Goal: Contribute content: Add original content to the website for others to see

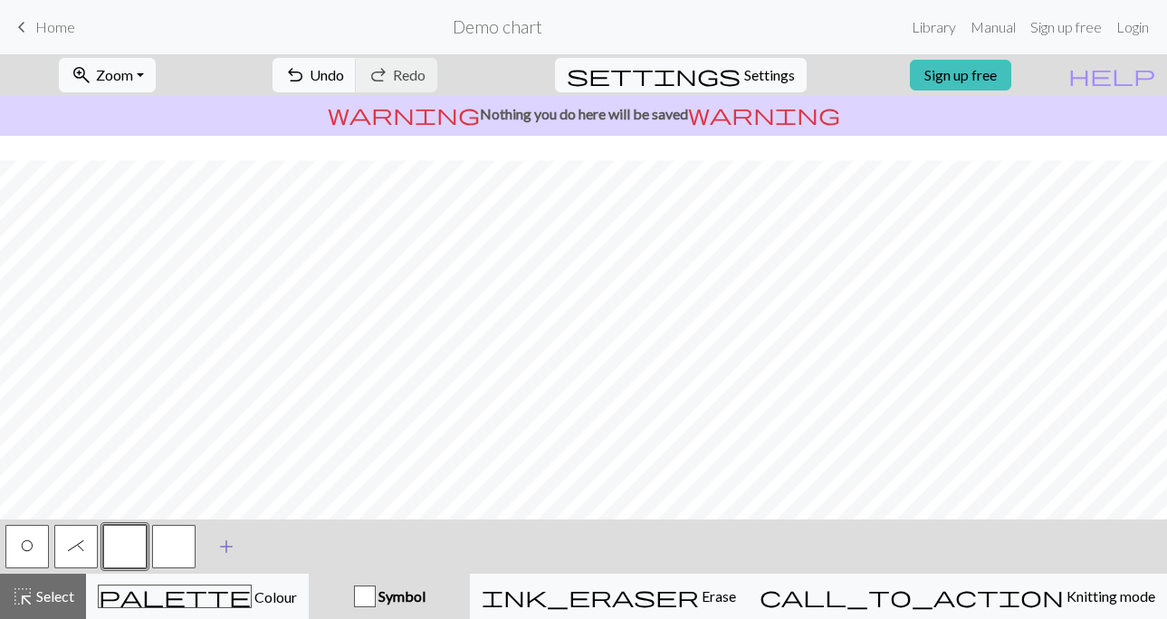
scroll to position [332, 0]
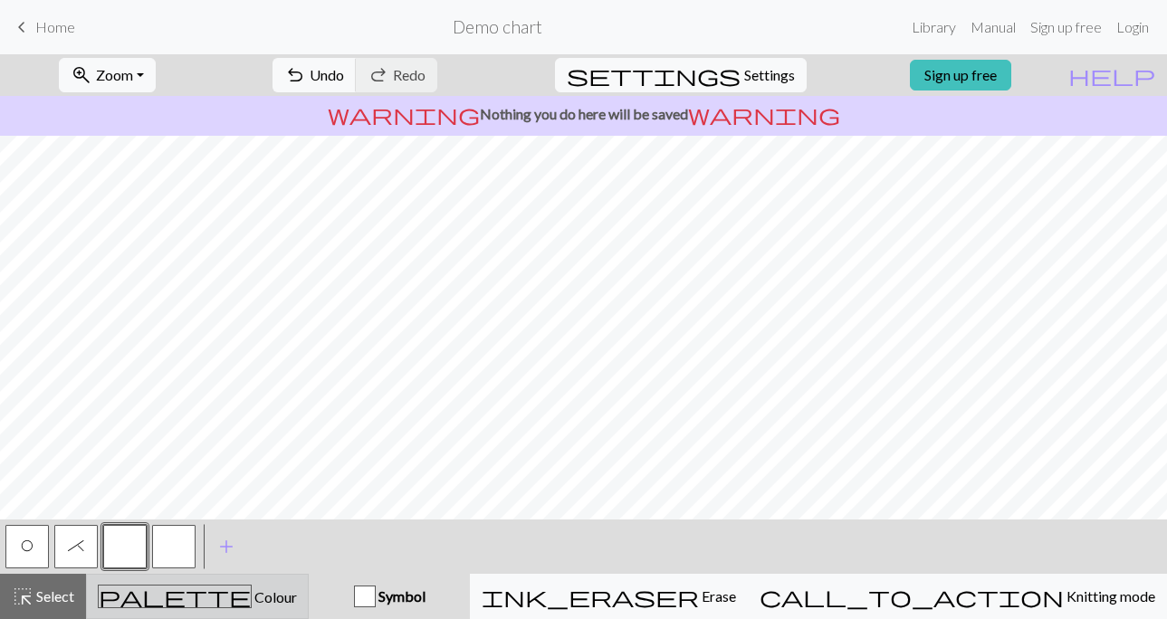
click at [209, 591] on span "palette" at bounding box center [175, 596] width 152 height 25
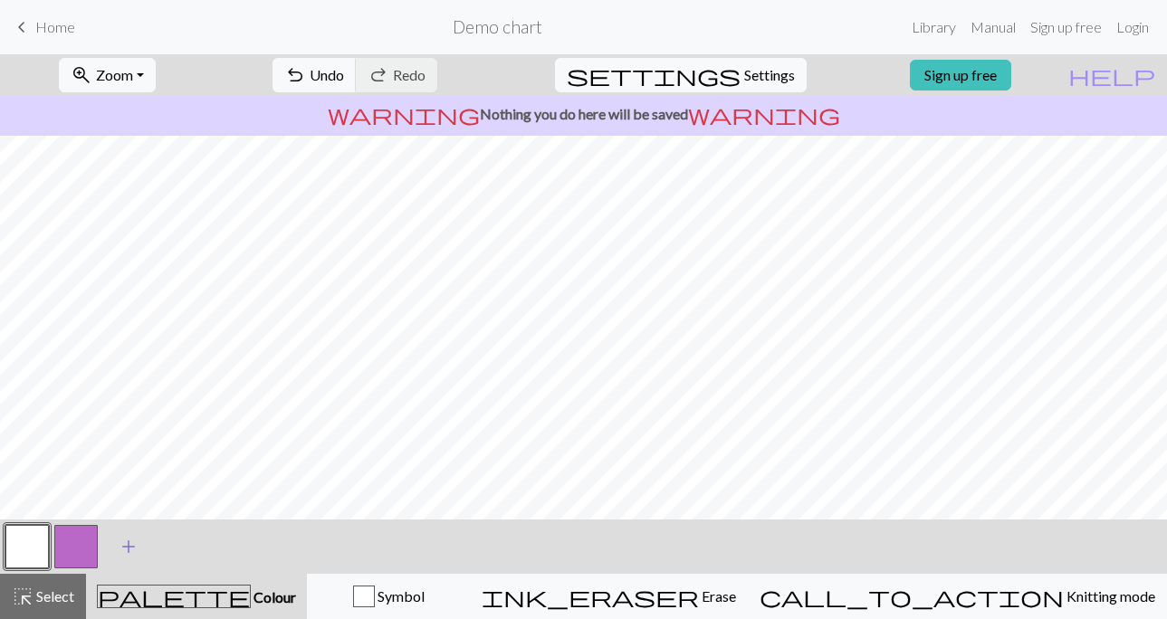
click at [128, 546] on span "add" at bounding box center [129, 546] width 22 height 25
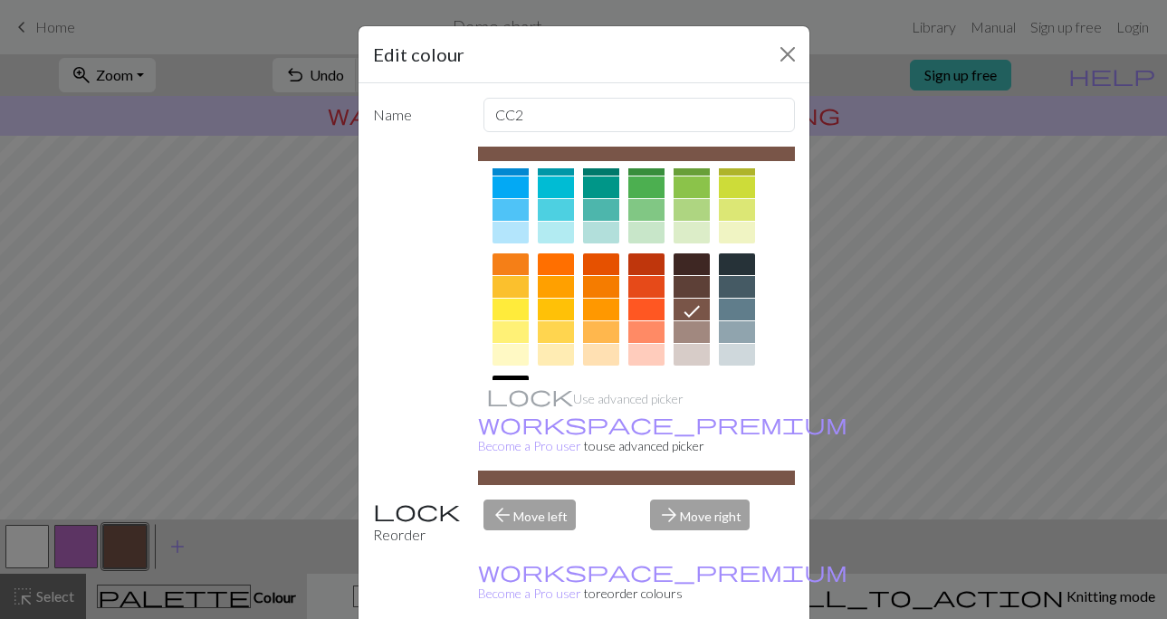
scroll to position [175, 0]
click at [697, 285] on div at bounding box center [692, 286] width 36 height 22
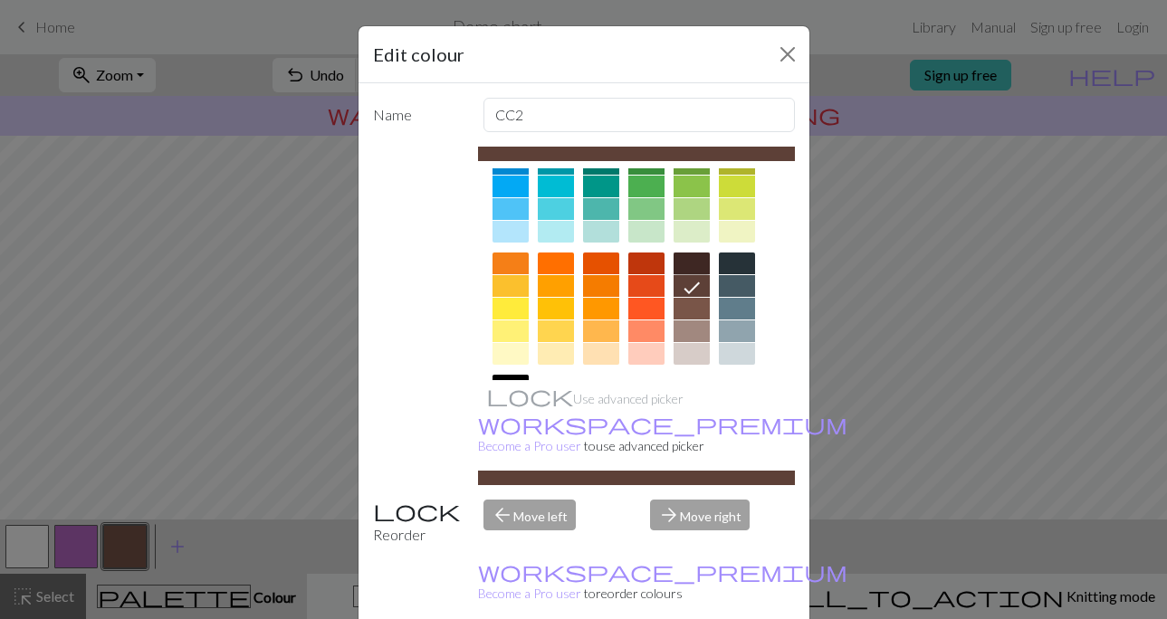
click at [695, 267] on div at bounding box center [692, 264] width 36 height 22
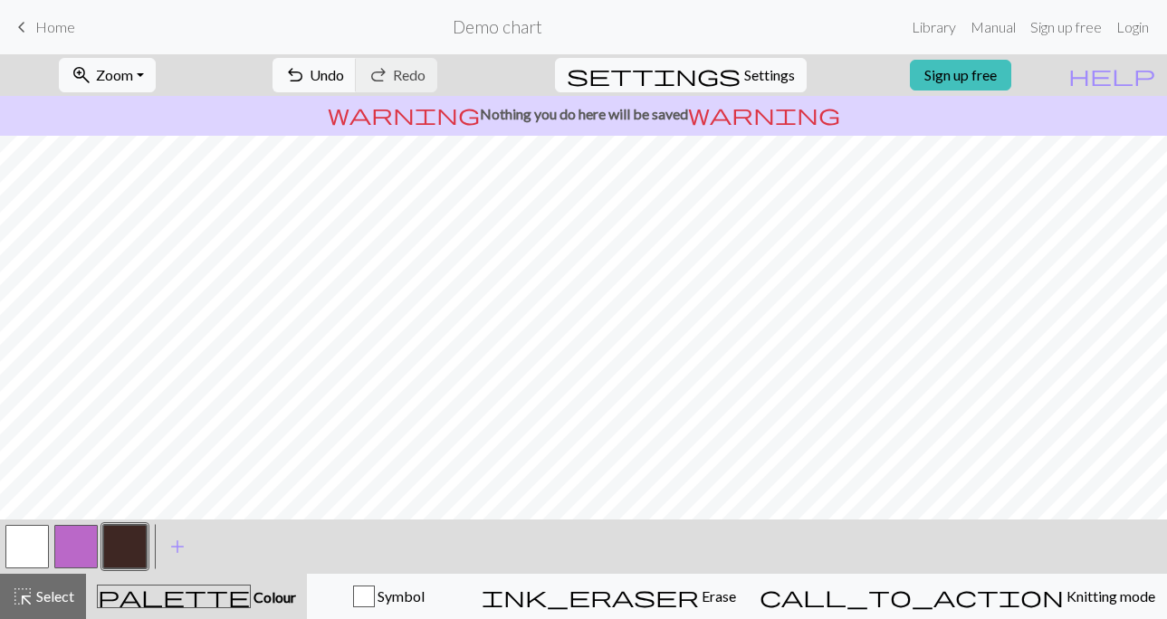
scroll to position [332, 0]
click at [26, 558] on button "button" at bounding box center [26, 546] width 43 height 43
click at [125, 543] on button "button" at bounding box center [124, 546] width 43 height 43
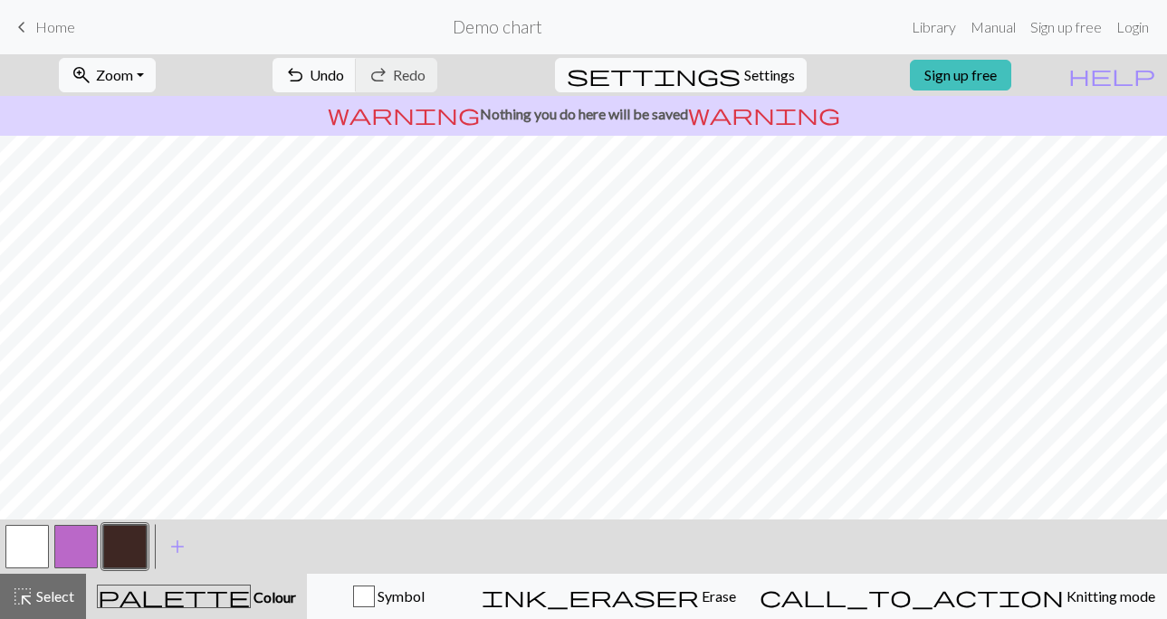
click at [17, 551] on button "button" at bounding box center [26, 546] width 43 height 43
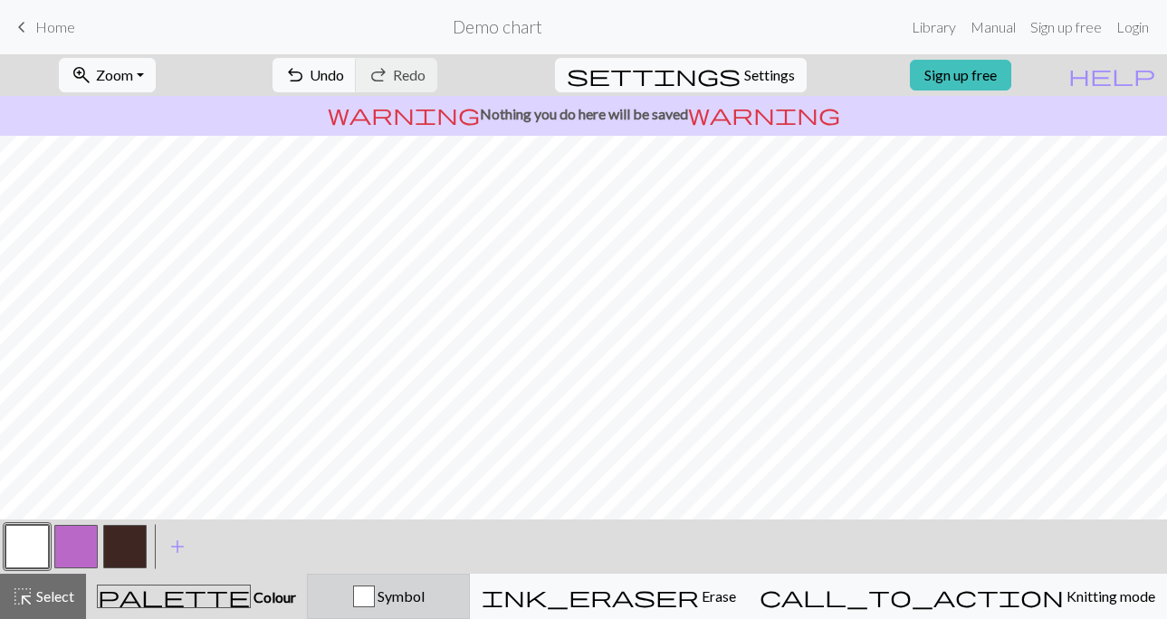
click at [401, 594] on div "Symbol" at bounding box center [388, 597] width 139 height 22
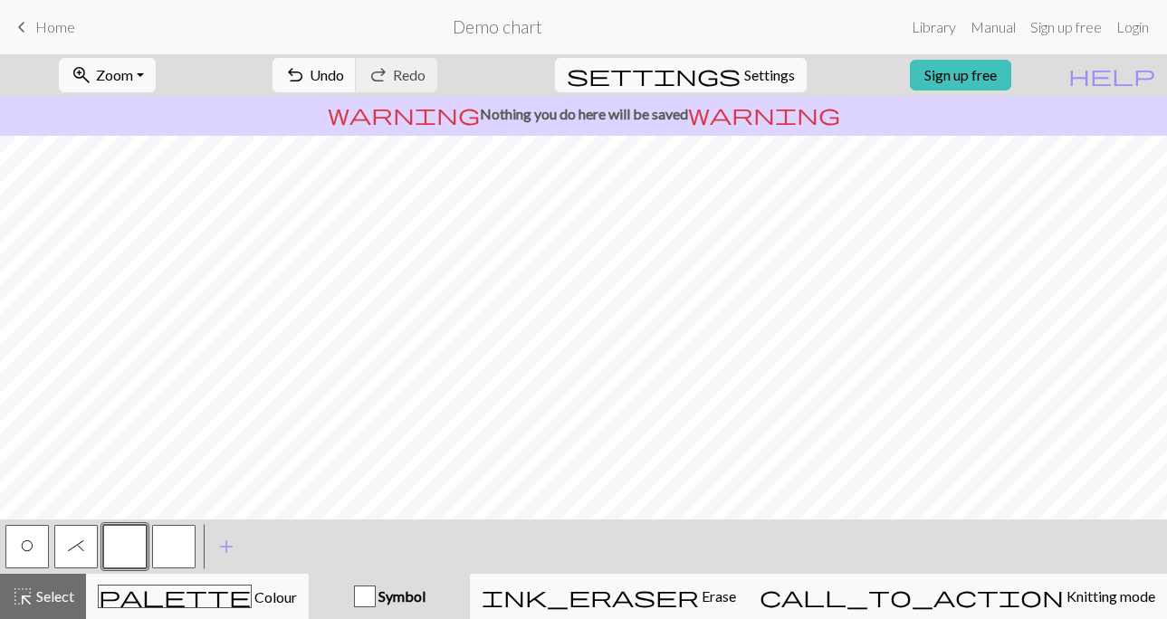
click at [24, 547] on span "O" at bounding box center [27, 546] width 13 height 14
click at [149, 549] on div at bounding box center [125, 547] width 49 height 49
click at [163, 535] on button "button" at bounding box center [173, 546] width 43 height 43
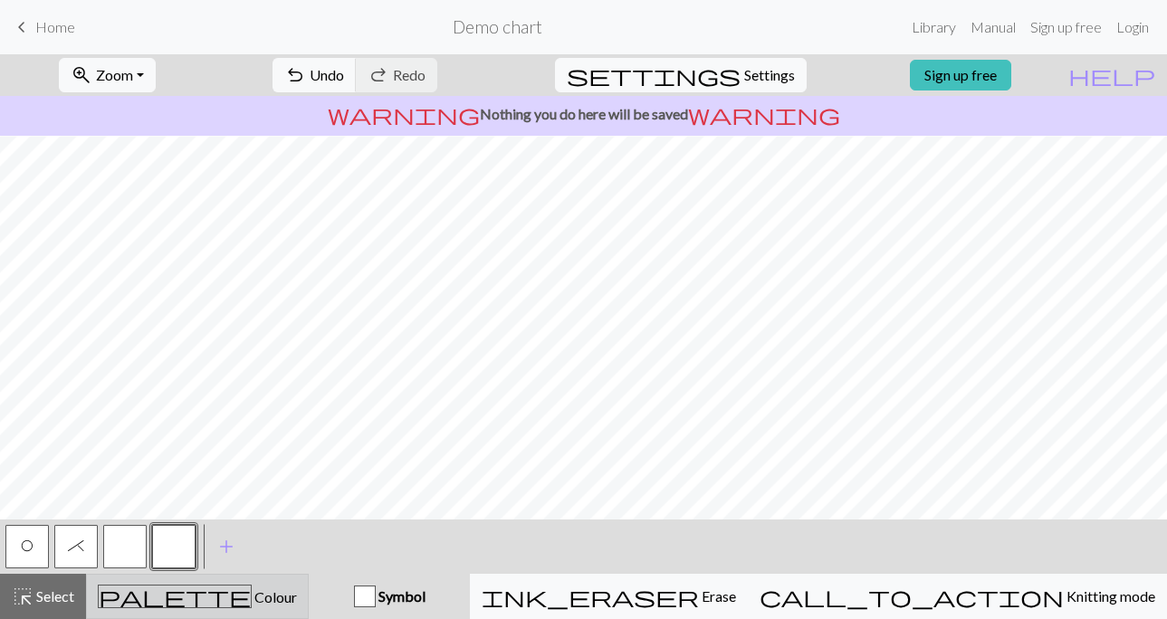
click at [241, 580] on button "palette Colour Colour" at bounding box center [197, 596] width 223 height 45
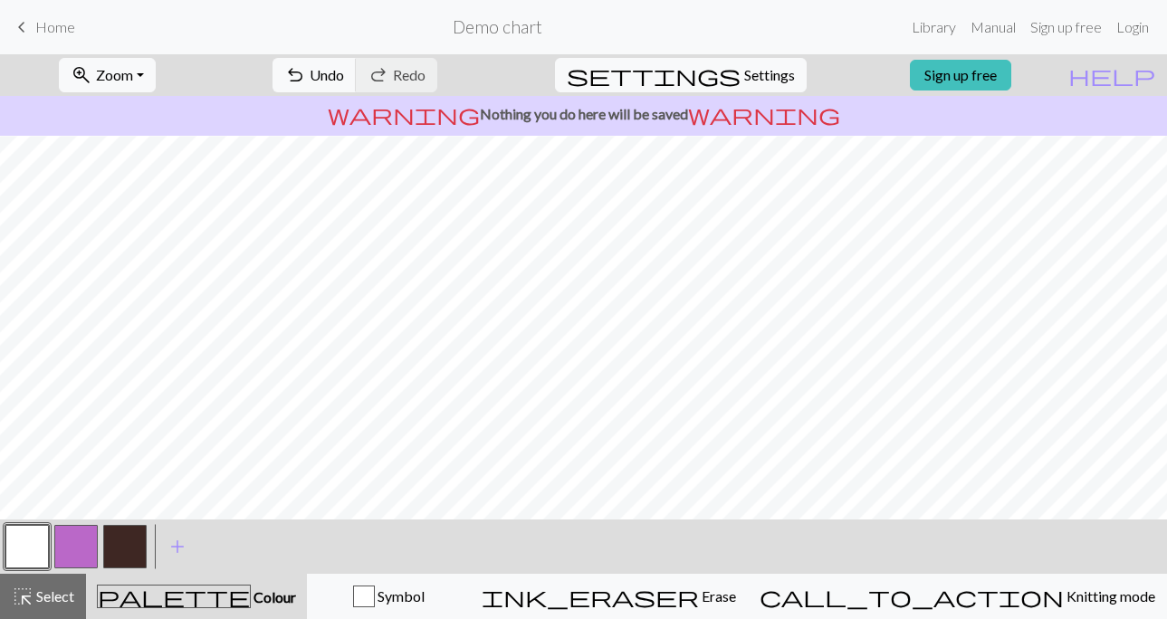
click at [120, 549] on button "button" at bounding box center [124, 546] width 43 height 43
click at [14, 526] on button "button" at bounding box center [26, 546] width 43 height 43
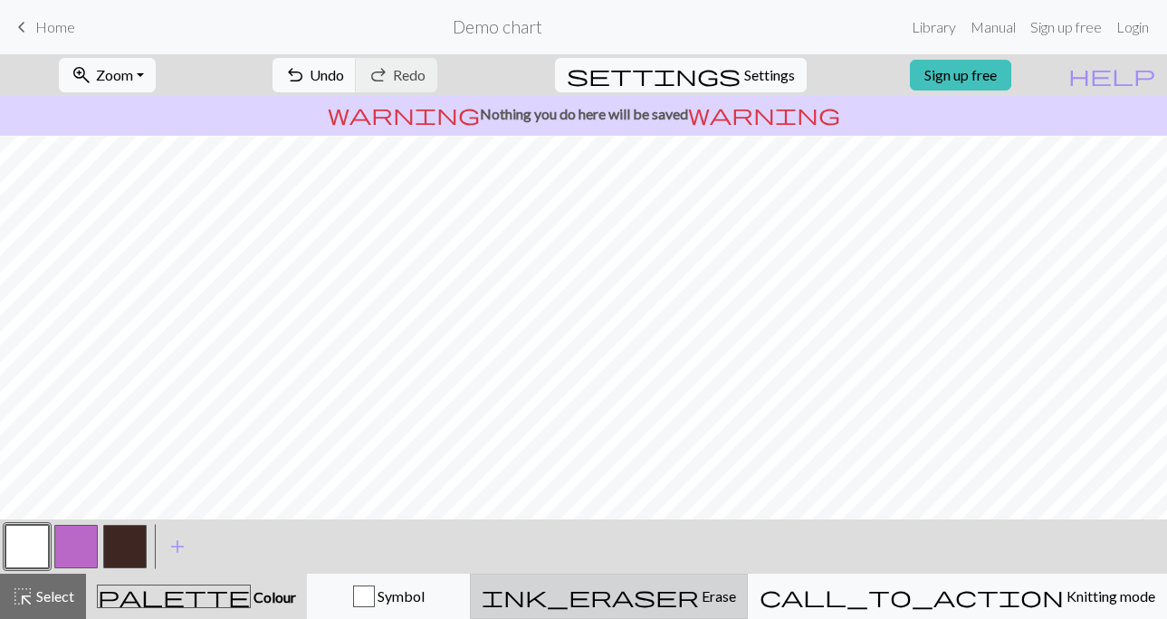
click at [736, 597] on span "Erase" at bounding box center [717, 596] width 37 height 17
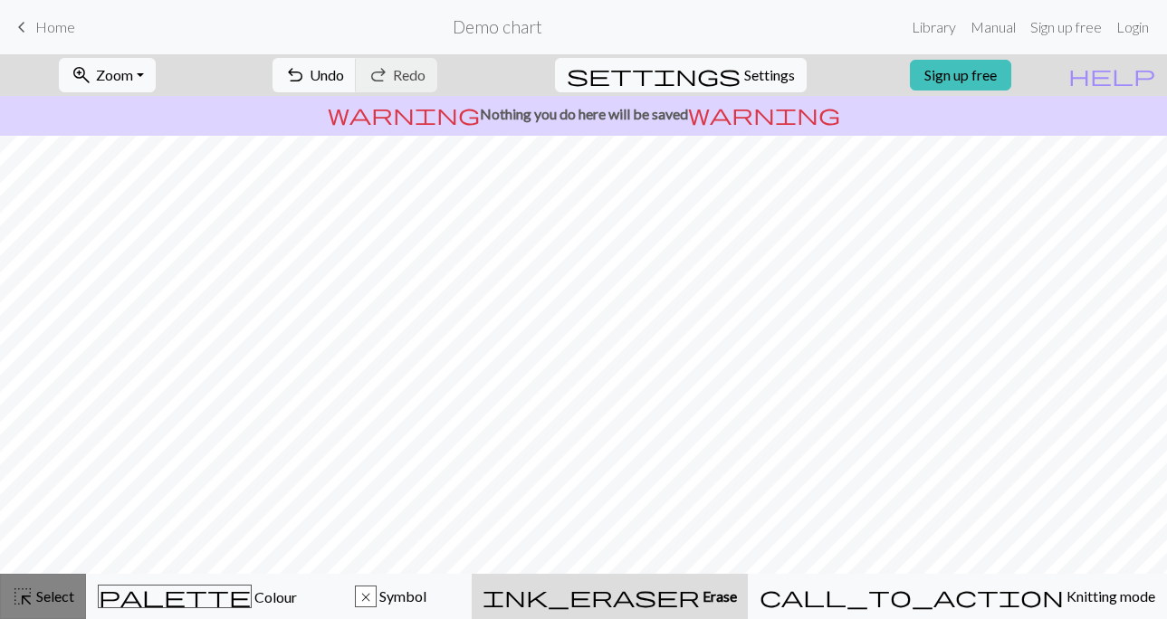
click at [56, 586] on div "highlight_alt Select Select" at bounding box center [43, 597] width 62 height 22
click at [727, 601] on div "ink_eraser Erase Erase" at bounding box center [610, 597] width 254 height 22
click at [344, 82] on span "Undo" at bounding box center [327, 74] width 34 height 17
click at [357, 68] on button "undo Undo Undo" at bounding box center [315, 75] width 84 height 34
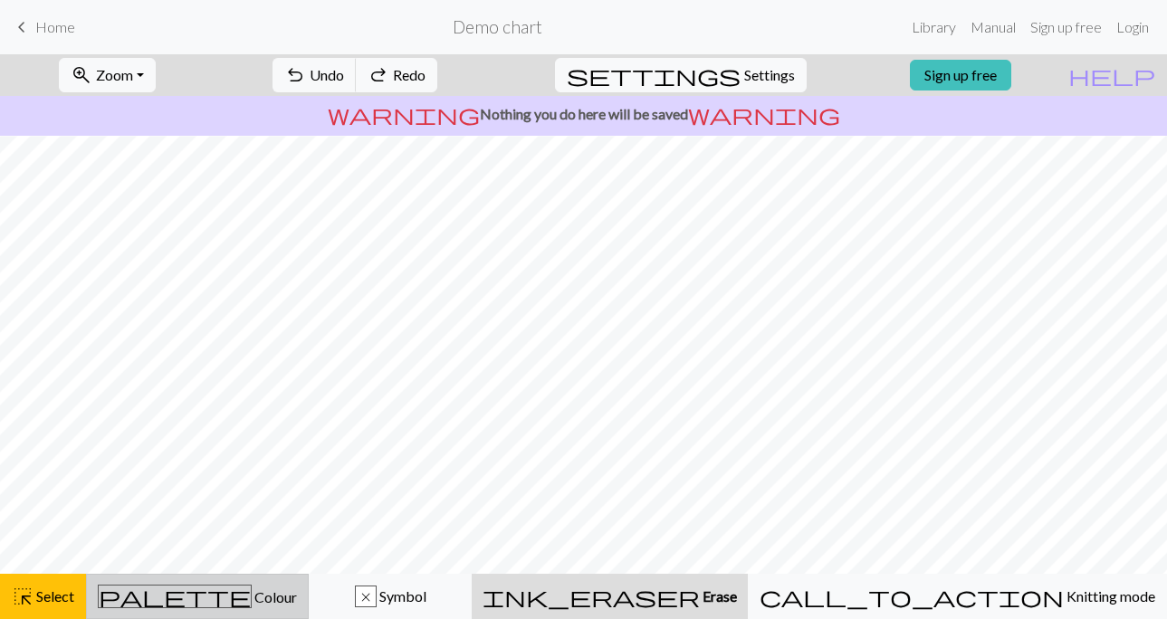
click at [201, 606] on span "palette" at bounding box center [175, 596] width 152 height 25
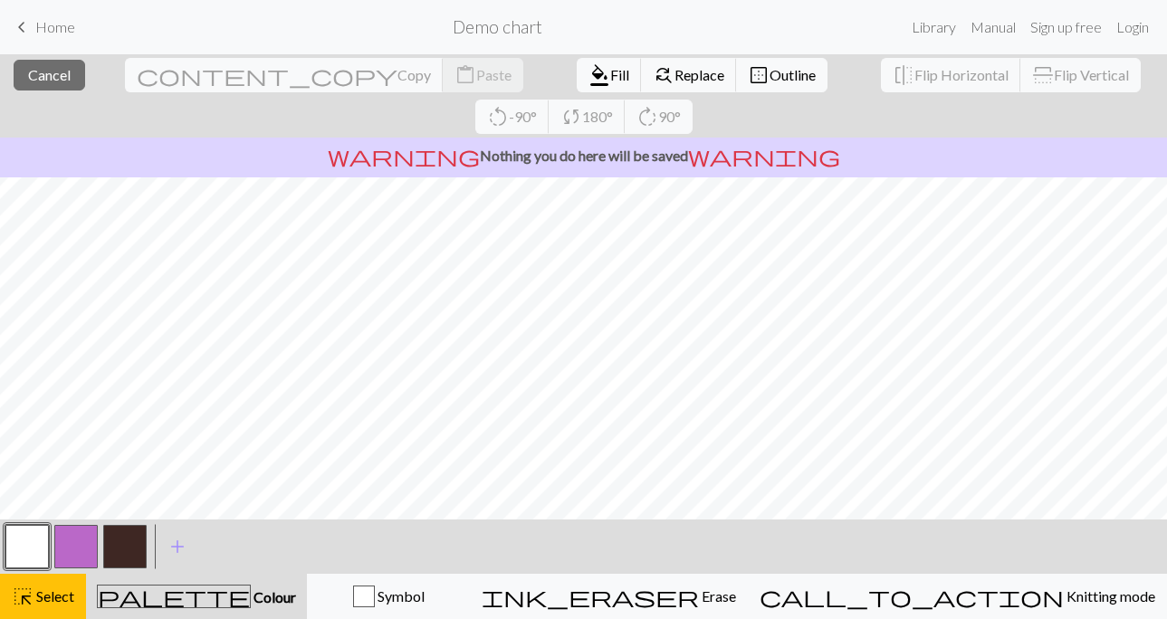
scroll to position [219, 0]
click at [34, 594] on span "Select" at bounding box center [54, 596] width 41 height 17
click at [48, 586] on div "highlight_alt Select Select" at bounding box center [43, 597] width 62 height 22
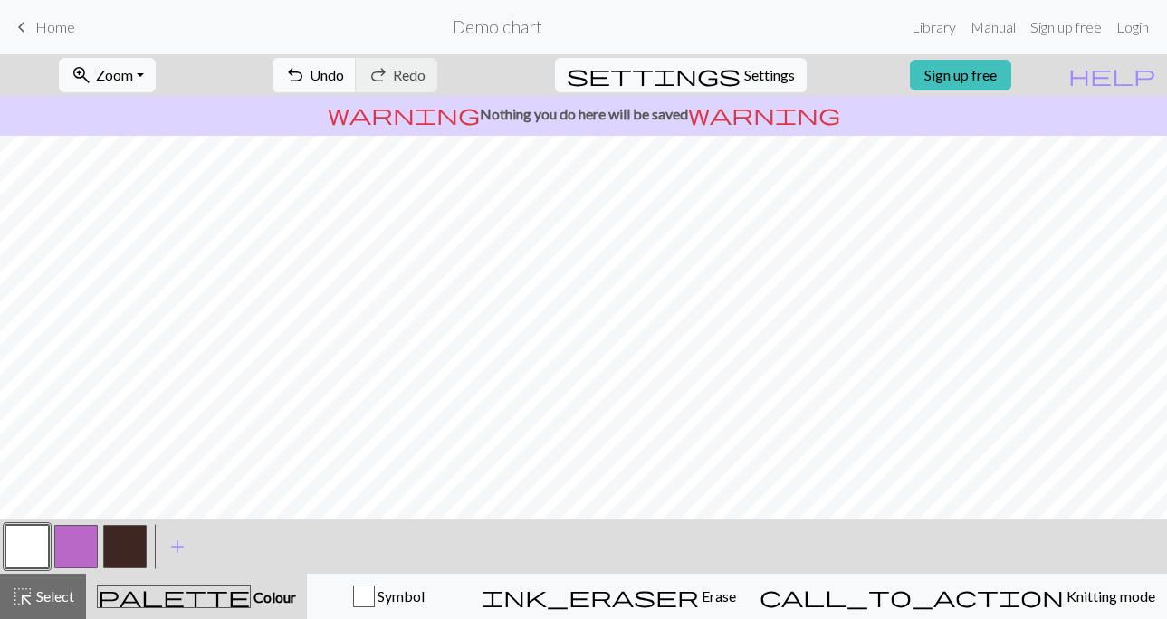
scroll to position [0, 0]
click at [458, 587] on div "Symbol" at bounding box center [388, 597] width 139 height 22
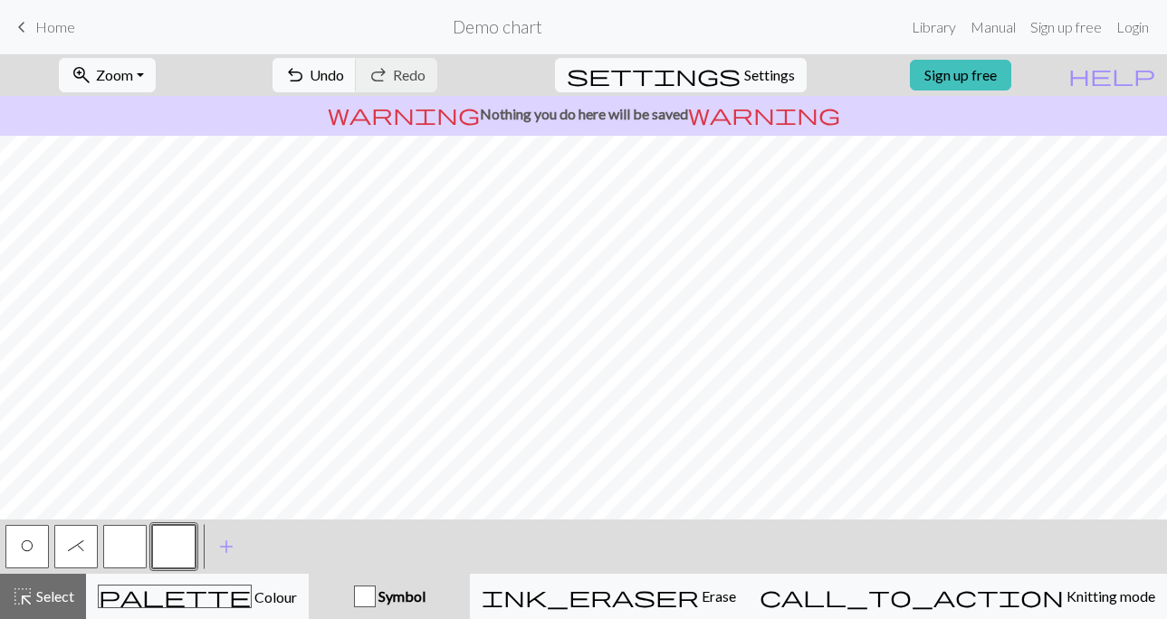
click at [31, 540] on span "O" at bounding box center [27, 546] width 13 height 14
click at [86, 540] on button "*" at bounding box center [75, 546] width 43 height 43
click at [108, 536] on button "button" at bounding box center [124, 546] width 43 height 43
click at [36, 542] on button "O" at bounding box center [26, 546] width 43 height 43
click at [73, 547] on span "*" at bounding box center [76, 546] width 16 height 14
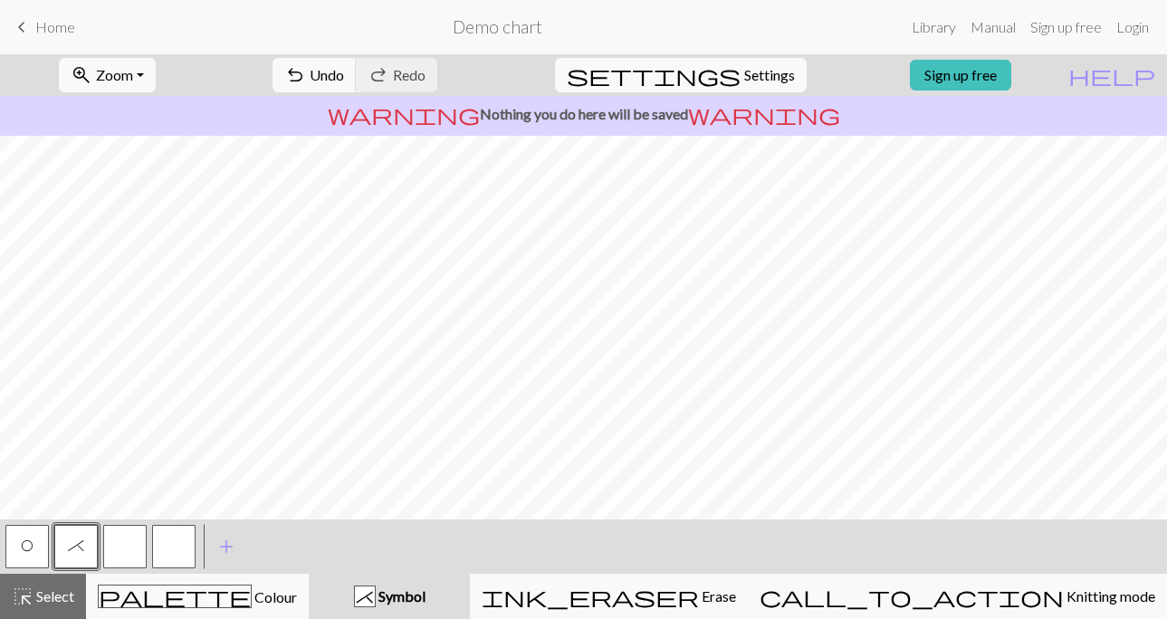
click at [134, 549] on button "button" at bounding box center [124, 546] width 43 height 43
click at [224, 545] on span "add" at bounding box center [227, 546] width 22 height 25
click at [115, 542] on button "button" at bounding box center [124, 546] width 43 height 43
click at [451, 590] on div "Symbol" at bounding box center [389, 597] width 139 height 22
click at [213, 546] on button "button" at bounding box center [222, 546] width 43 height 43
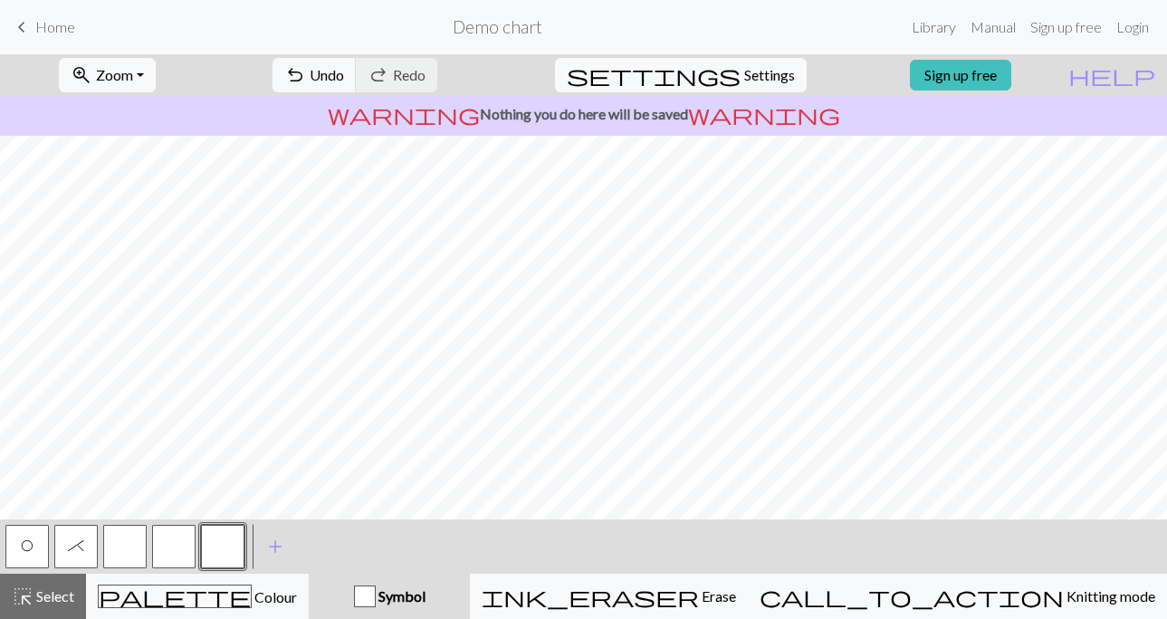
click at [125, 550] on button "button" at bounding box center [124, 546] width 43 height 43
click at [271, 539] on span "add" at bounding box center [275, 546] width 22 height 25
click at [255, 543] on button "button" at bounding box center [271, 546] width 43 height 43
click at [139, 550] on button "button" at bounding box center [124, 546] width 43 height 43
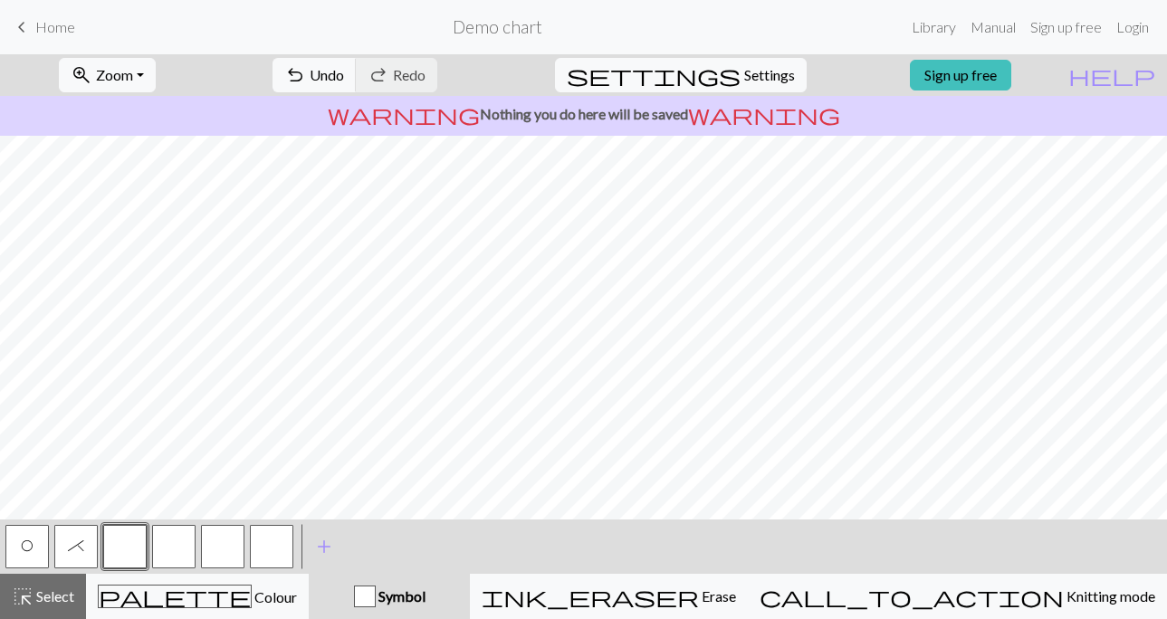
click at [426, 591] on span "Symbol" at bounding box center [401, 596] width 50 height 17
click at [111, 528] on button "button" at bounding box center [124, 546] width 43 height 43
click at [111, 528] on div "Edit symbol Name d f g h j k p s t F H J O P T / | 0 1 2 3 4 5 6 7 8 9 e m n G …" at bounding box center [583, 309] width 1167 height 619
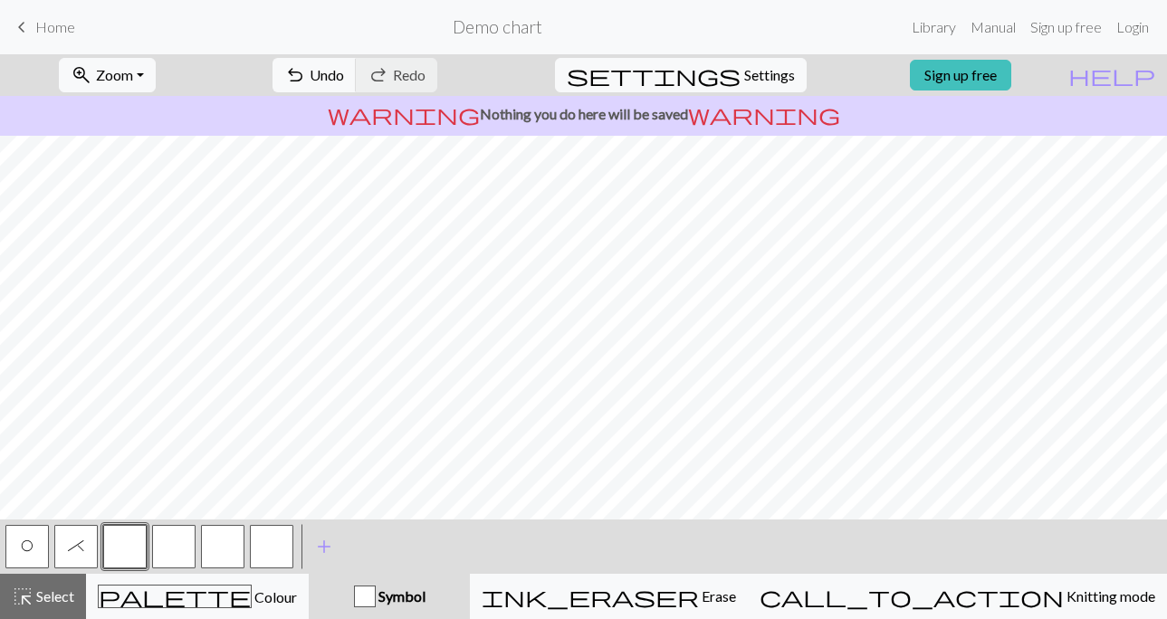
click at [111, 528] on button "button" at bounding box center [124, 546] width 43 height 43
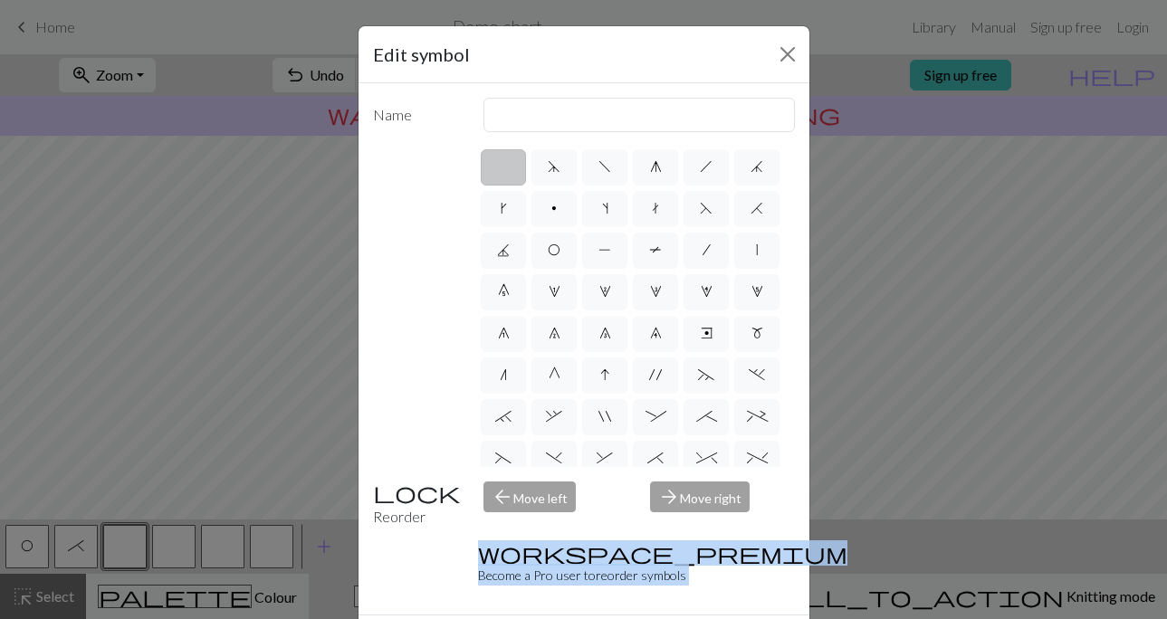
click at [111, 528] on div "Edit symbol Name d f g h j k p s t F H J O P T / | 0 1 2 3 4 5 6 7 8 9 e m n G …" at bounding box center [583, 309] width 1167 height 619
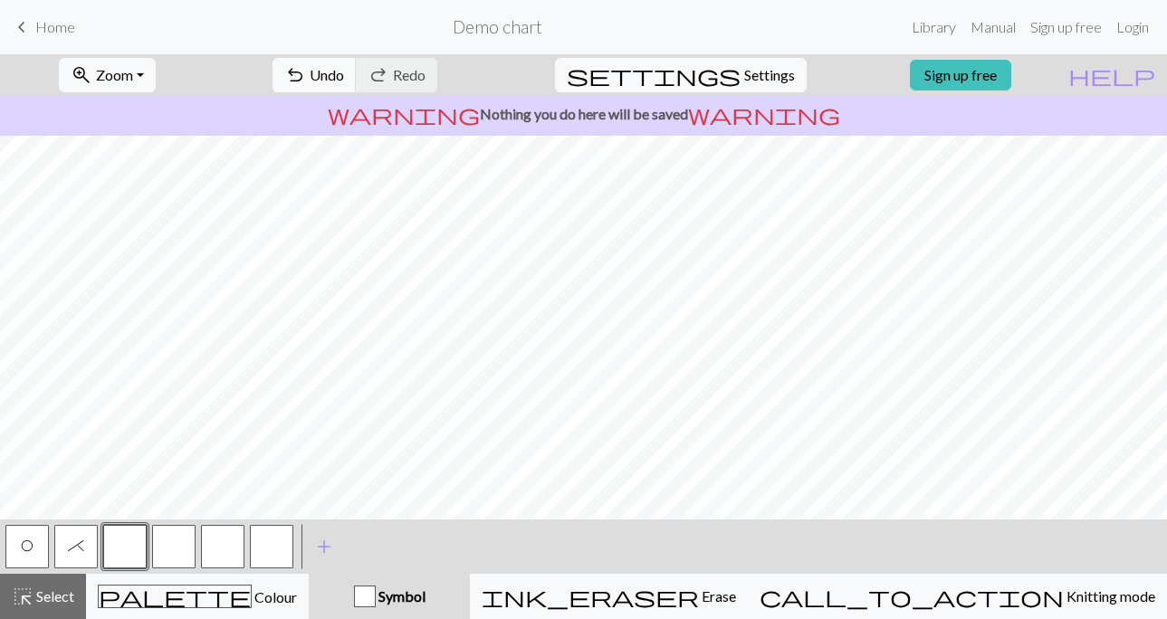
click at [111, 528] on button "button" at bounding box center [124, 546] width 43 height 43
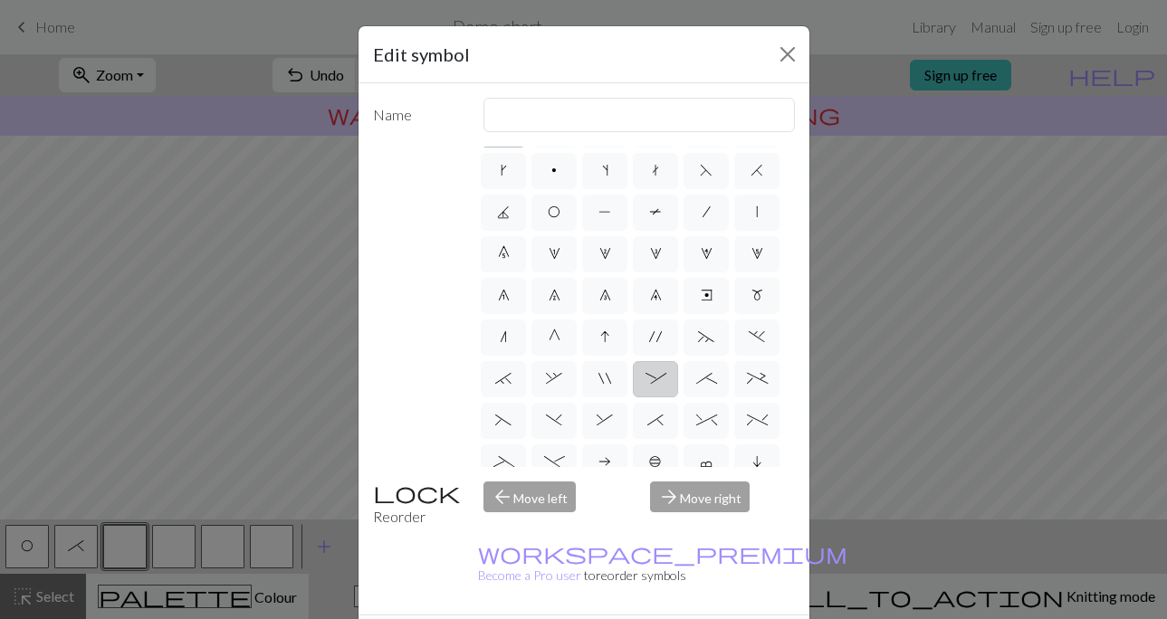
scroll to position [42, 0]
click at [499, 418] on span "(" at bounding box center [503, 416] width 16 height 14
click at [499, 447] on input "(" at bounding box center [501, 453] width 12 height 12
radio input "true"
type input "left part of left 3+ stitch cable, wyif"
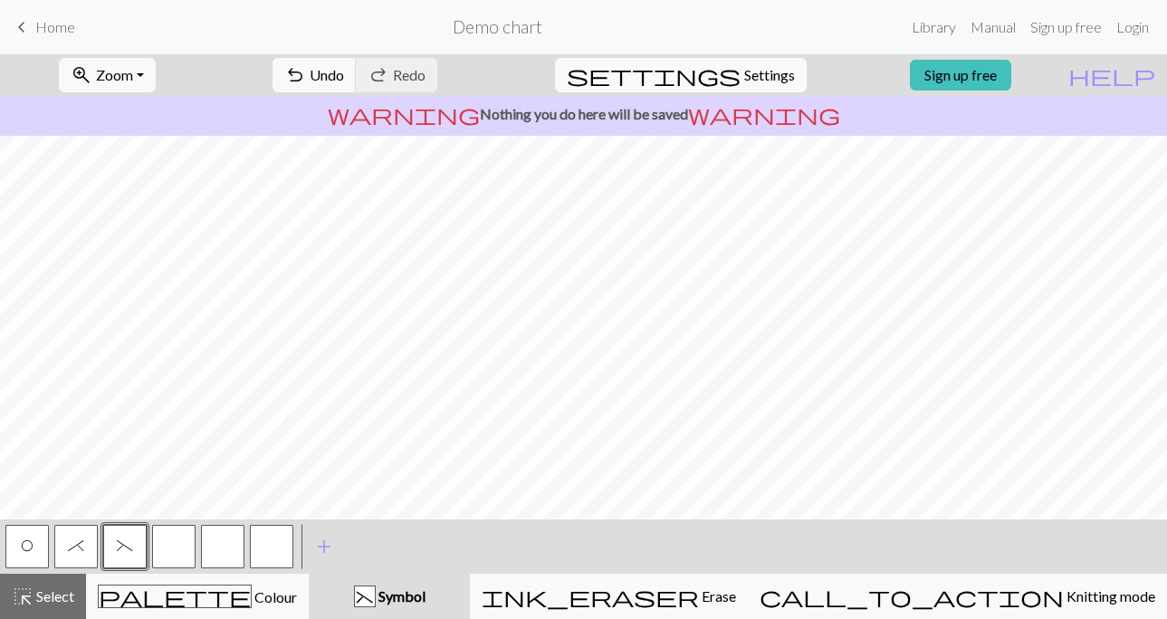
click at [172, 546] on button "button" at bounding box center [173, 546] width 43 height 43
drag, startPoint x: 134, startPoint y: 548, endPoint x: 151, endPoint y: 549, distance: 17.2
click at [151, 549] on div "O * (" at bounding box center [149, 547] width 293 height 49
click at [125, 545] on span "(" at bounding box center [125, 546] width 16 height 14
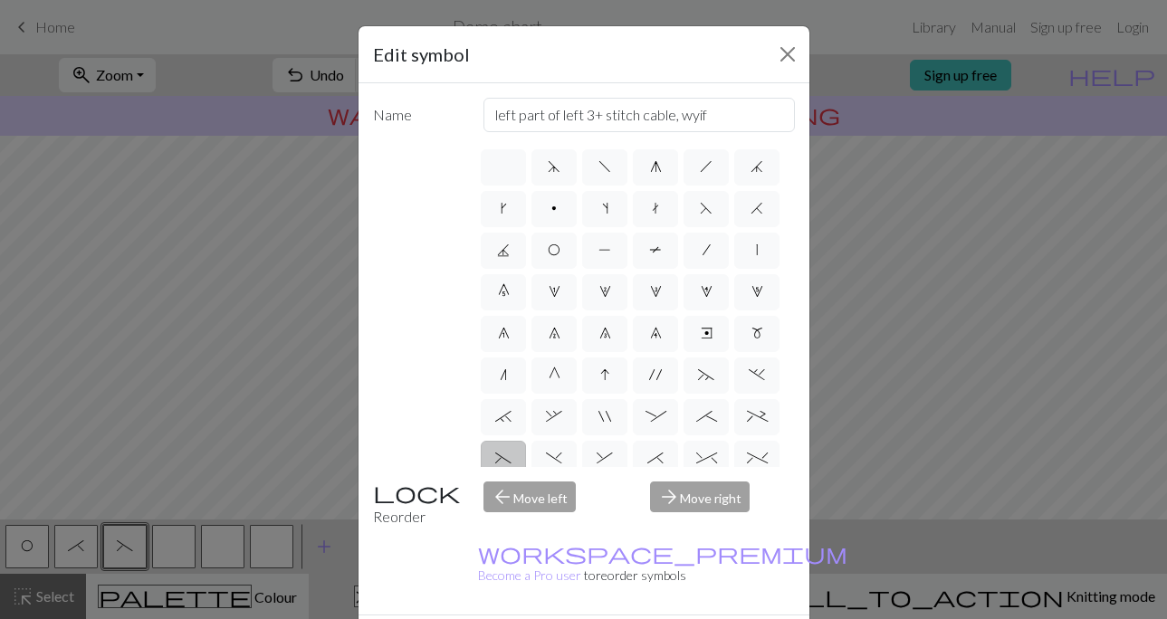
scroll to position [6, 0]
click at [503, 177] on label at bounding box center [503, 161] width 45 height 36
click at [504, 168] on input "radio" at bounding box center [510, 162] width 12 height 12
radio input "true"
type input "Knit"
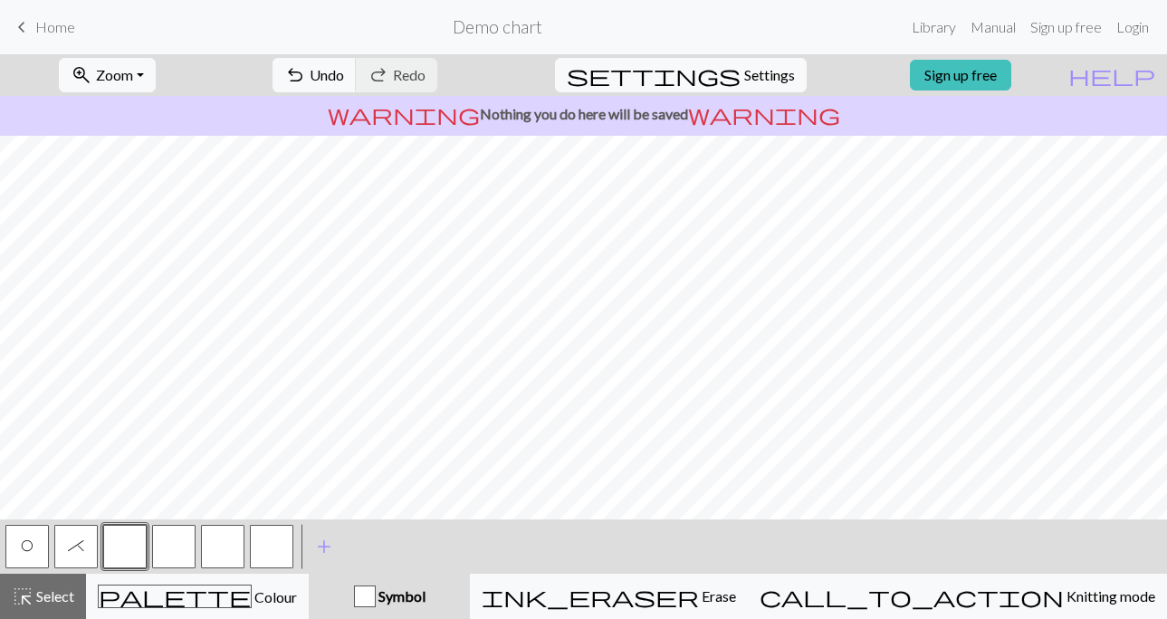
click at [165, 549] on button "button" at bounding box center [173, 546] width 43 height 43
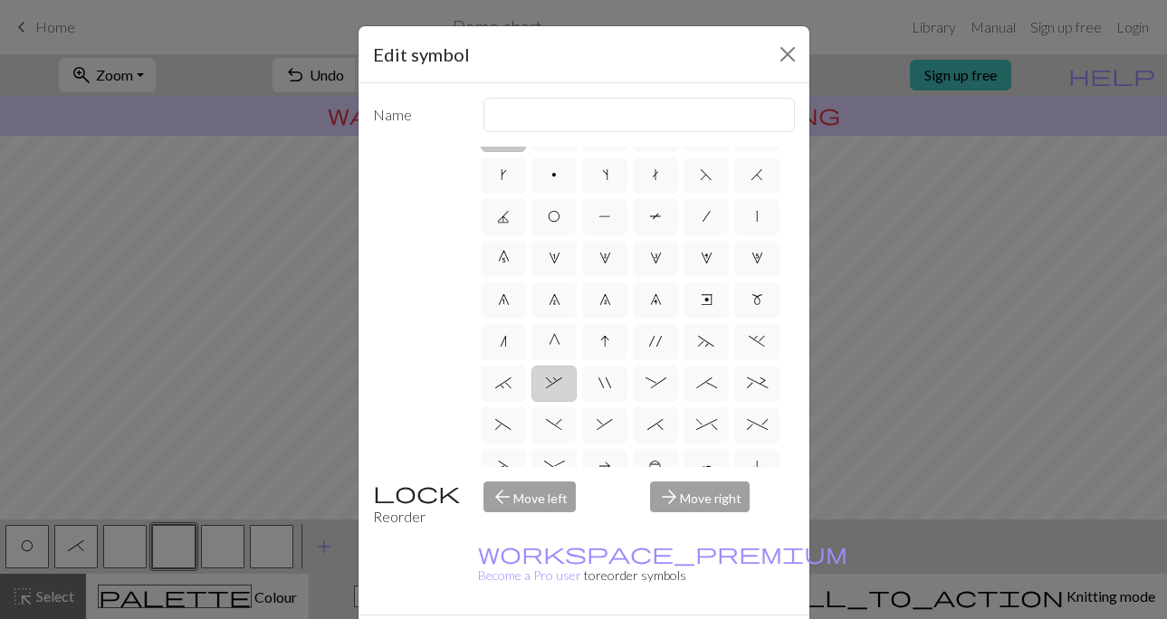
scroll to position [49, 0]
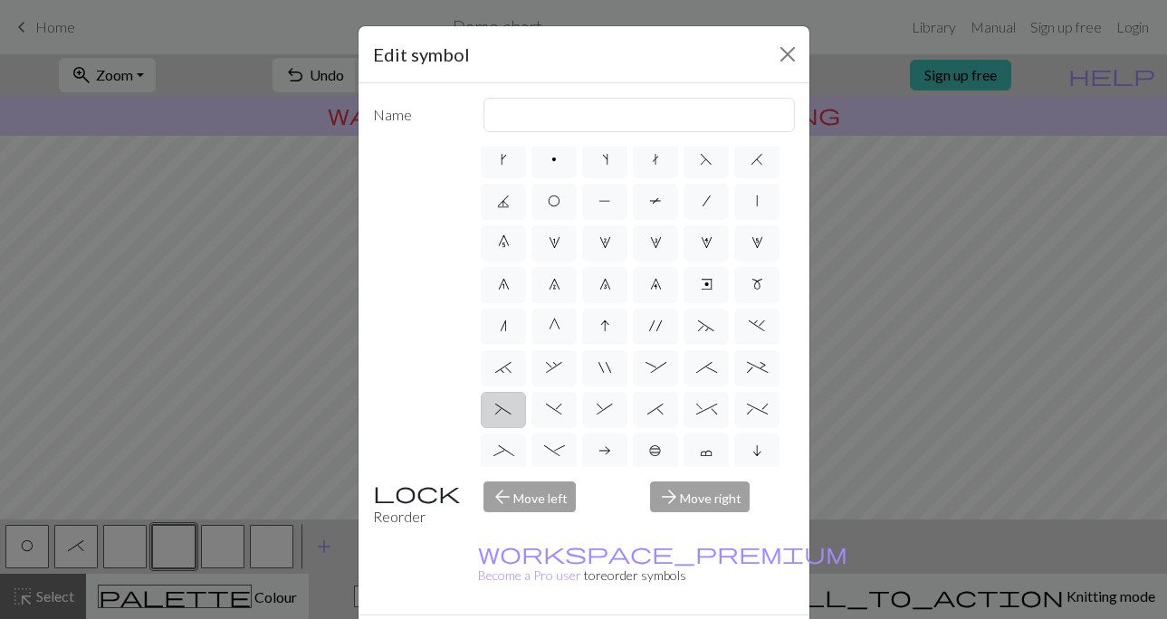
click at [503, 412] on span "(" at bounding box center [503, 409] width 16 height 14
click at [503, 447] on input "(" at bounding box center [501, 453] width 12 height 12
radio input "true"
type input "left part of left 3+ stitch cable, wyif"
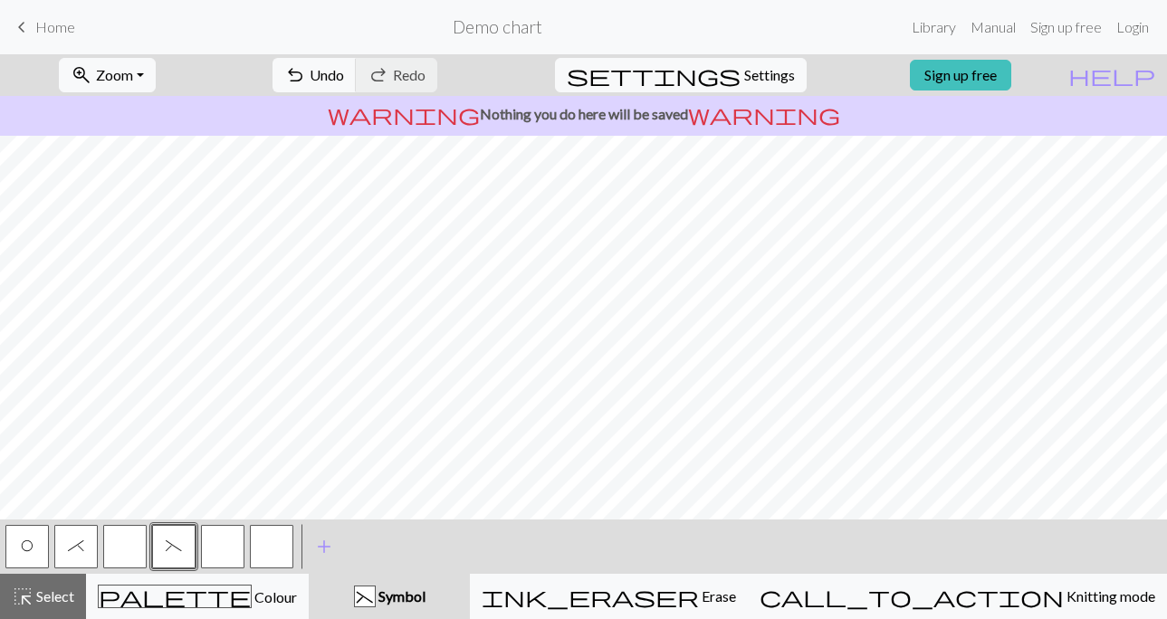
click at [221, 551] on button "button" at bounding box center [222, 546] width 43 height 43
click at [186, 548] on button "(" at bounding box center [173, 546] width 43 height 43
click at [32, 545] on span "O" at bounding box center [27, 546] width 13 height 14
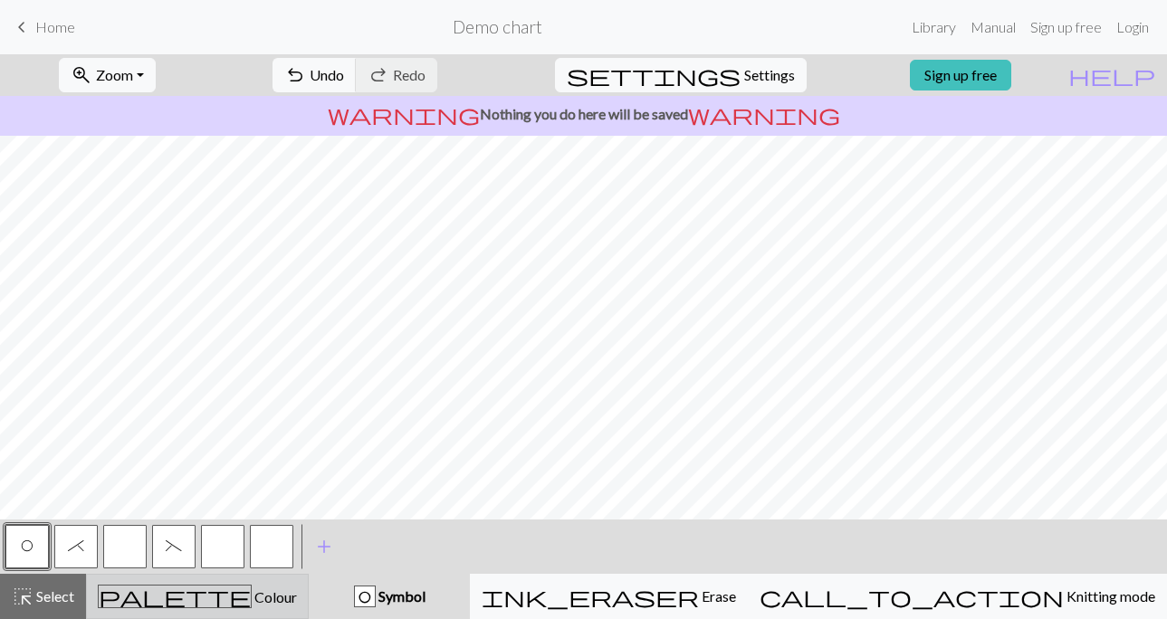
click at [255, 590] on span "Colour" at bounding box center [274, 597] width 45 height 17
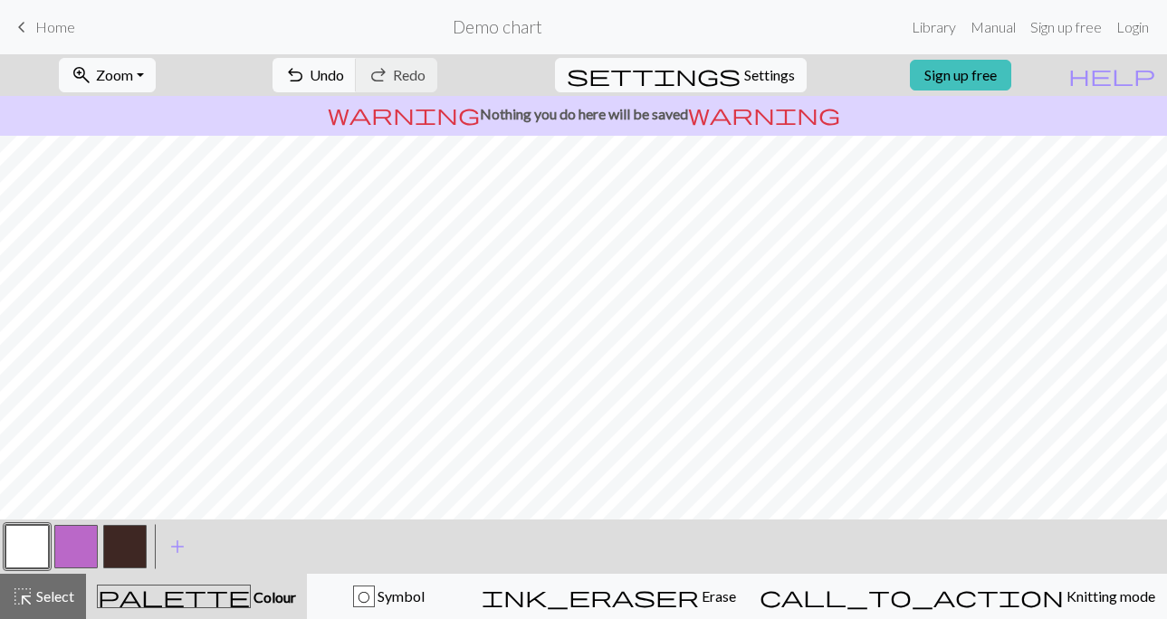
click at [118, 546] on button "button" at bounding box center [124, 546] width 43 height 43
click at [29, 540] on button "button" at bounding box center [26, 546] width 43 height 43
click at [120, 549] on button "button" at bounding box center [124, 546] width 43 height 43
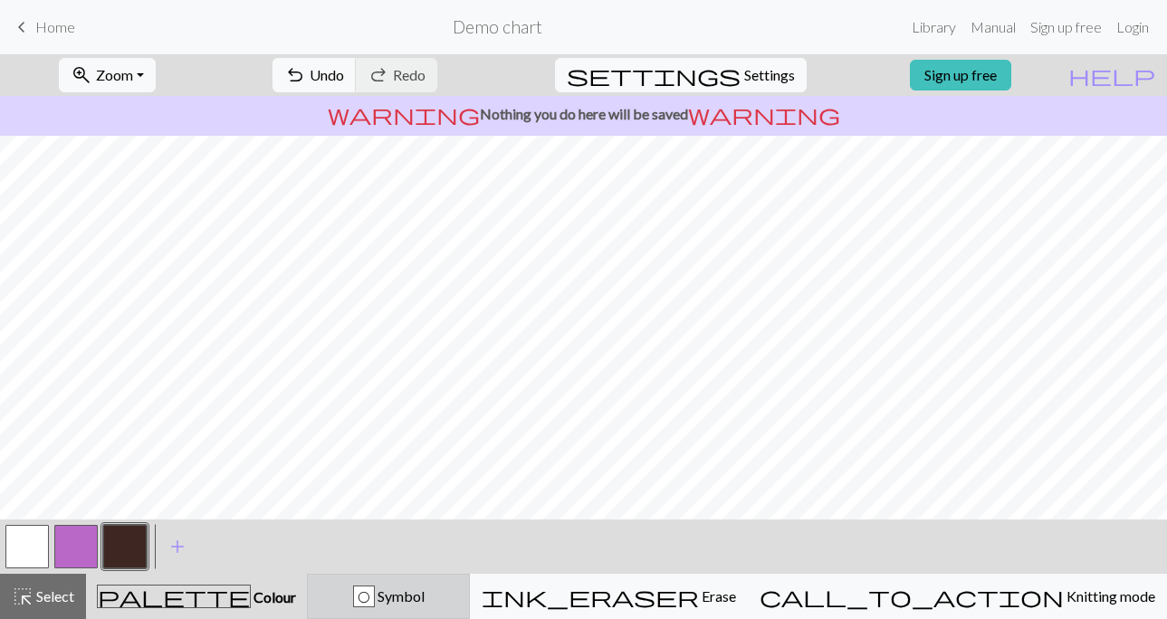
click at [454, 587] on div "O Symbol" at bounding box center [388, 597] width 139 height 22
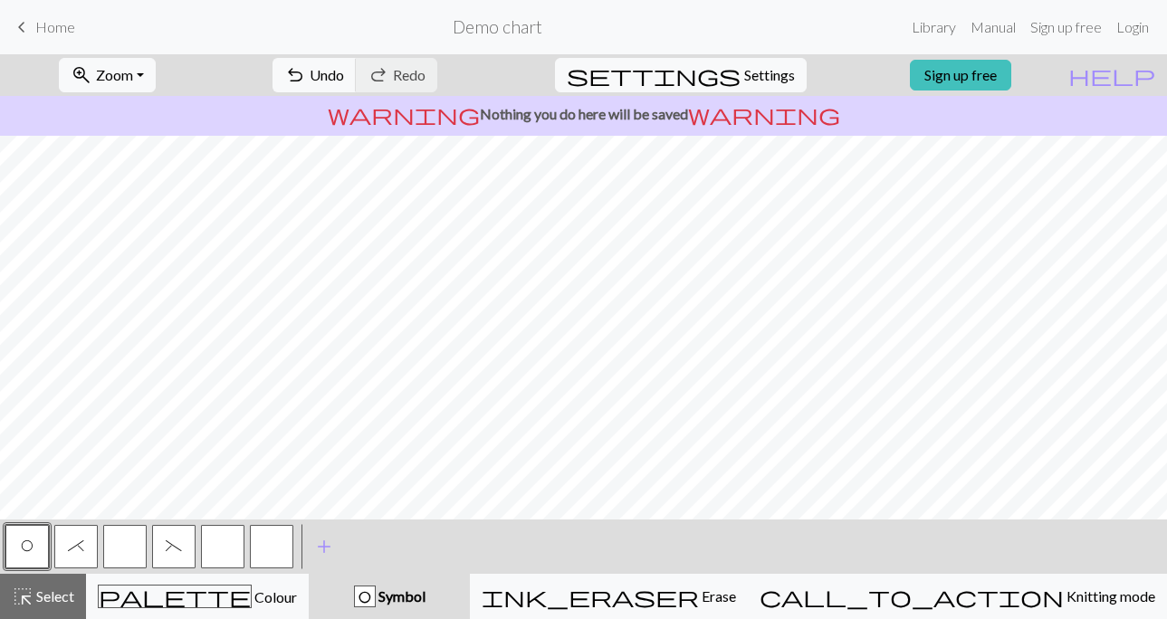
click at [172, 533] on button "(" at bounding box center [173, 546] width 43 height 43
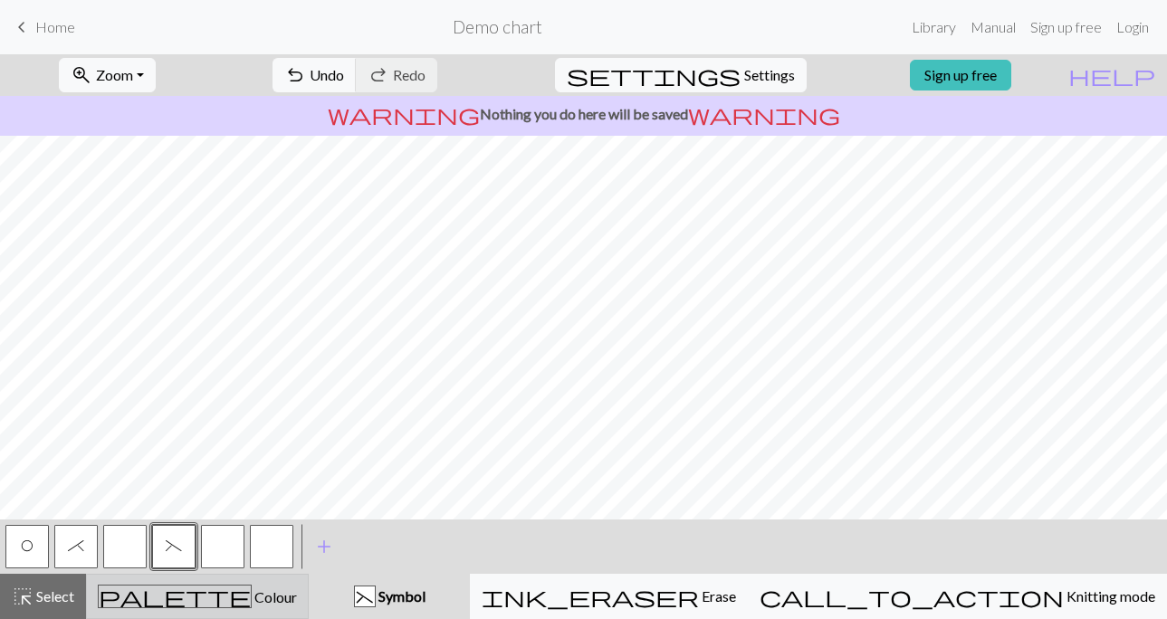
click at [272, 595] on div "palette Colour Colour" at bounding box center [197, 597] width 199 height 24
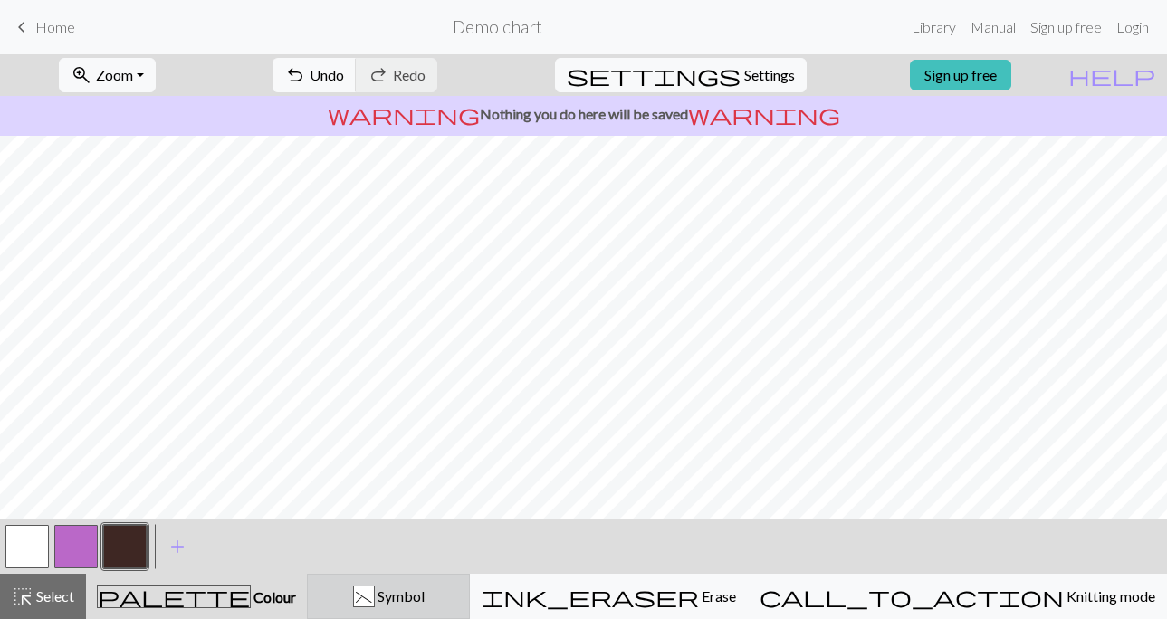
click at [470, 583] on button "( Symbol" at bounding box center [388, 596] width 163 height 45
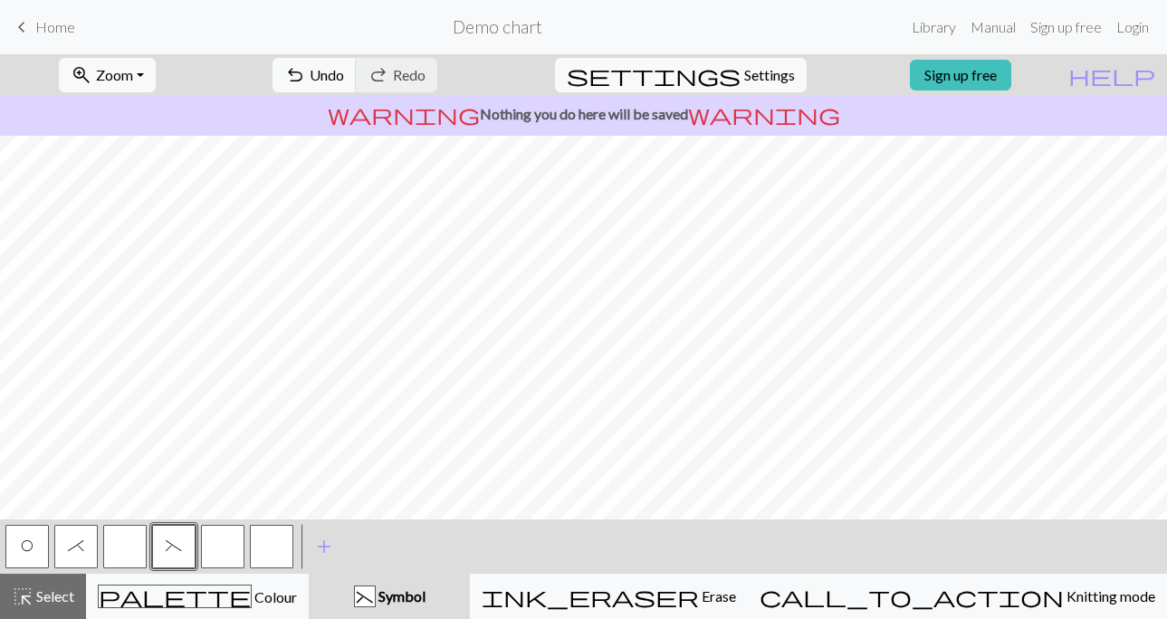
click at [25, 542] on span "O" at bounding box center [27, 546] width 13 height 14
click at [264, 536] on button "button" at bounding box center [271, 546] width 43 height 43
click at [206, 544] on button "button" at bounding box center [222, 546] width 43 height 43
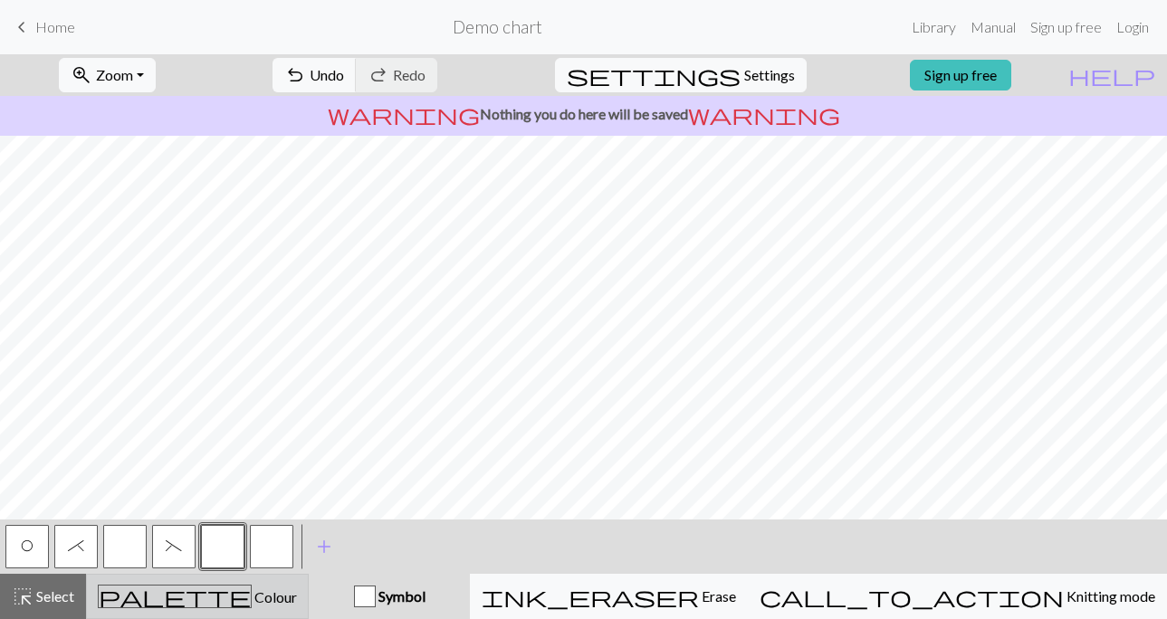
click at [252, 603] on span "Colour" at bounding box center [274, 597] width 45 height 17
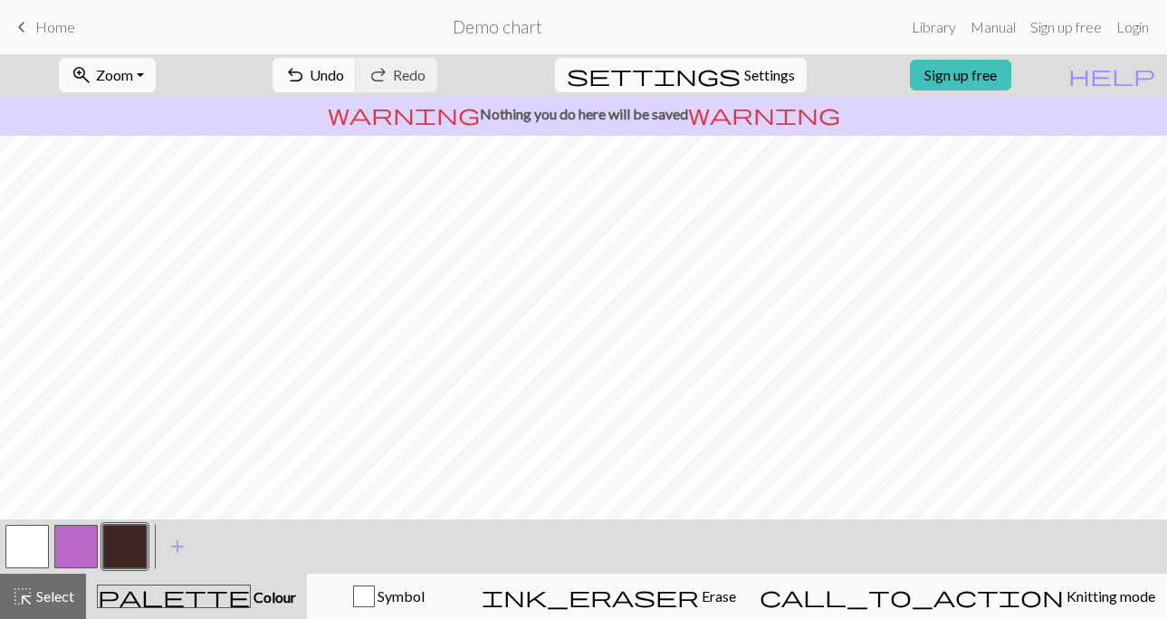
click at [5, 539] on div at bounding box center [27, 547] width 49 height 49
click at [30, 541] on button "button" at bounding box center [26, 546] width 43 height 43
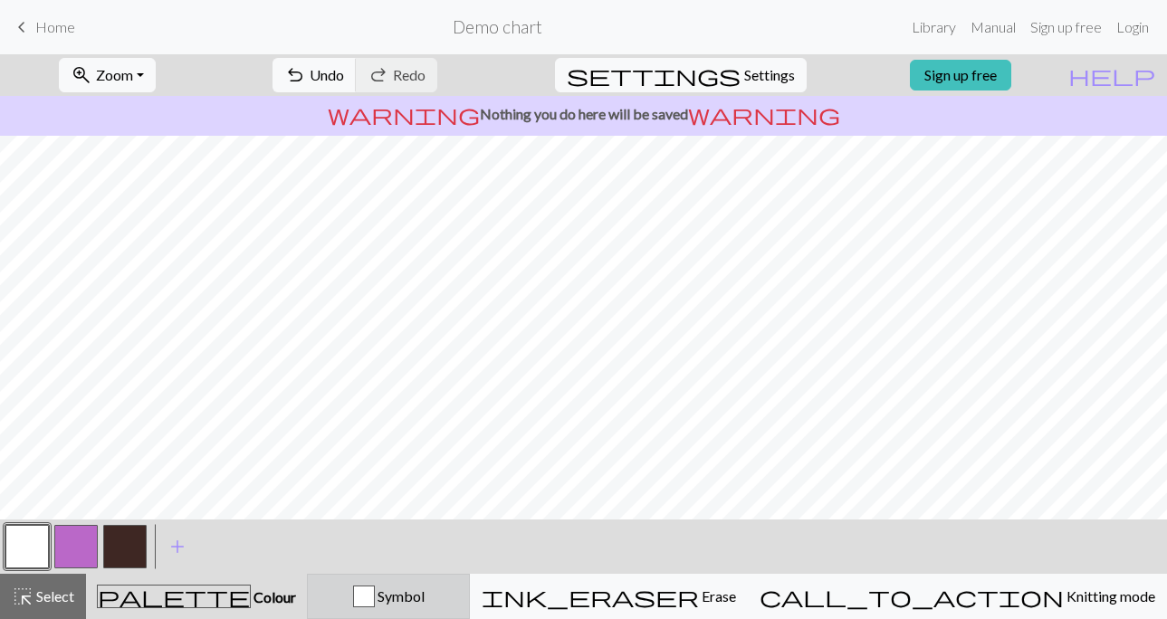
click at [425, 589] on span "Symbol" at bounding box center [400, 596] width 50 height 17
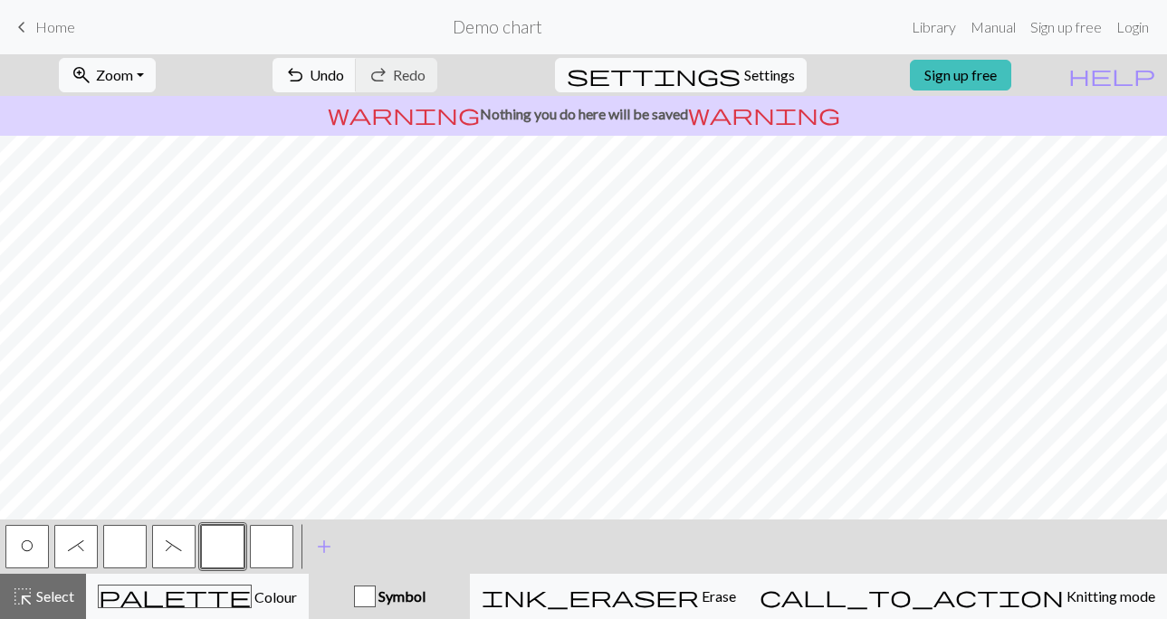
click at [28, 547] on span "O" at bounding box center [27, 546] width 13 height 14
click at [168, 533] on button "(" at bounding box center [173, 546] width 43 height 43
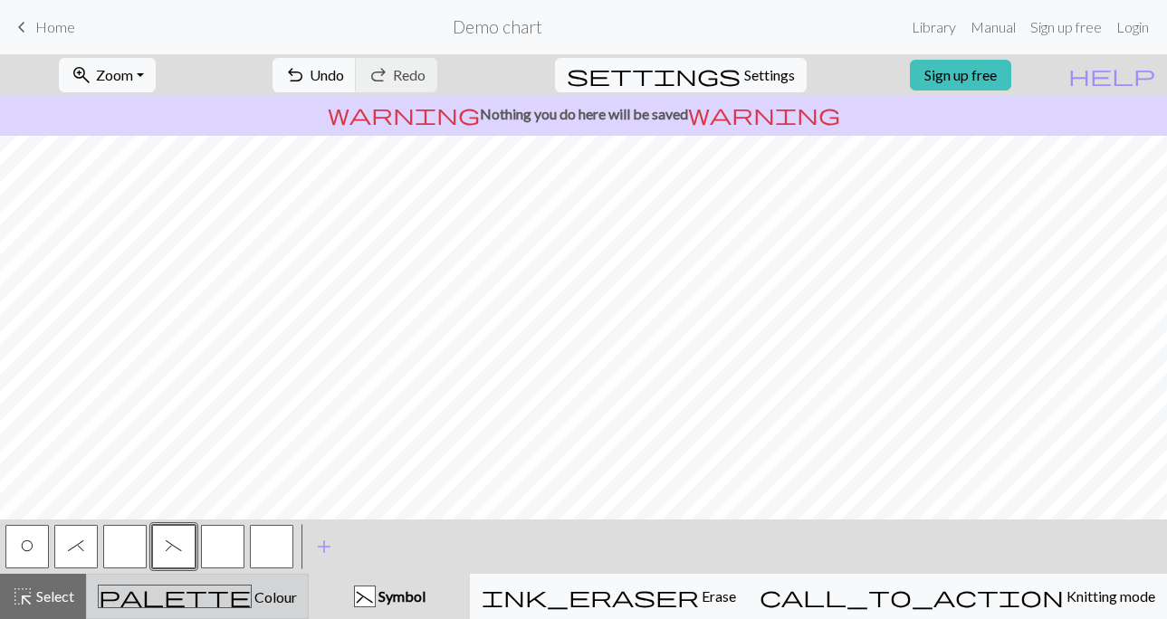
click at [208, 597] on span "palette" at bounding box center [175, 596] width 152 height 25
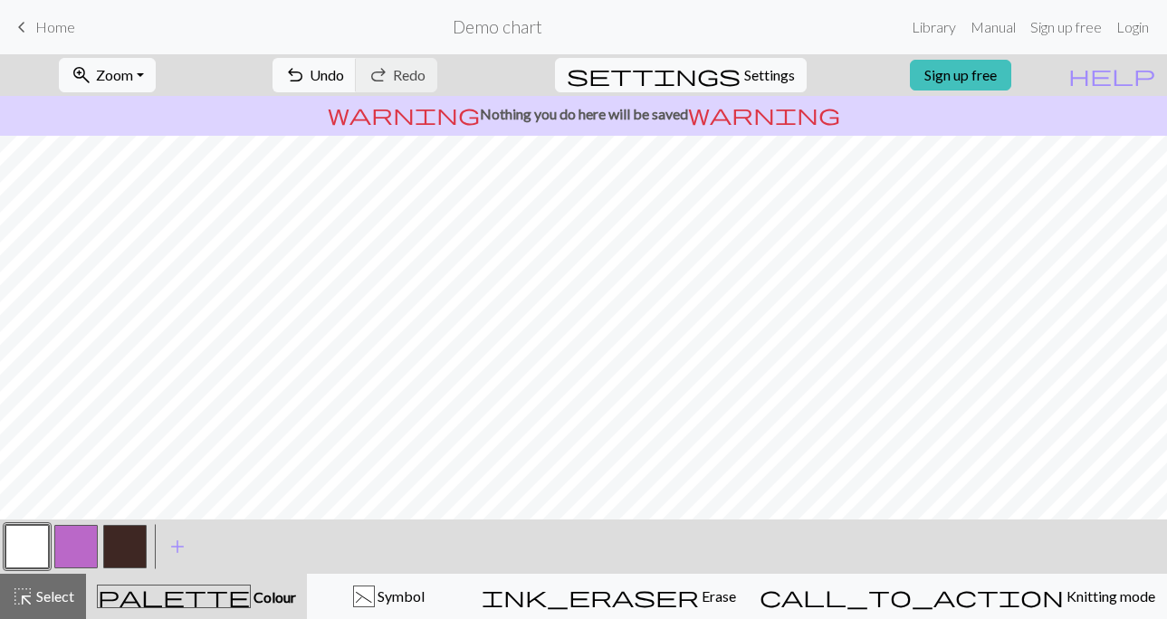
click at [115, 541] on button "button" at bounding box center [124, 546] width 43 height 43
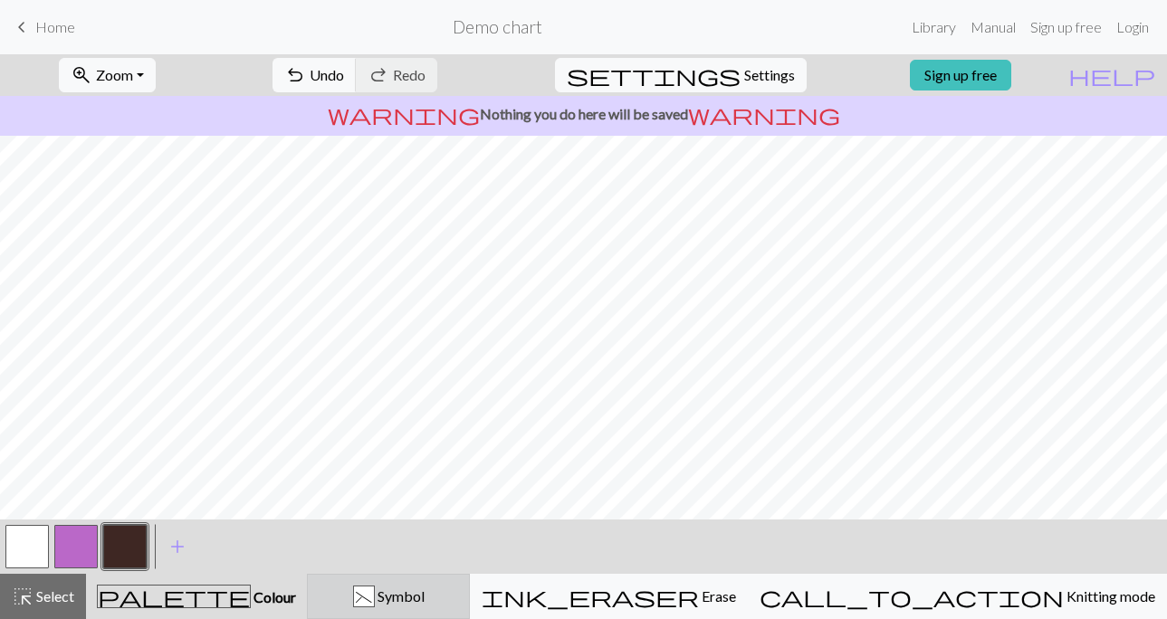
click at [425, 603] on span "Symbol" at bounding box center [400, 596] width 50 height 17
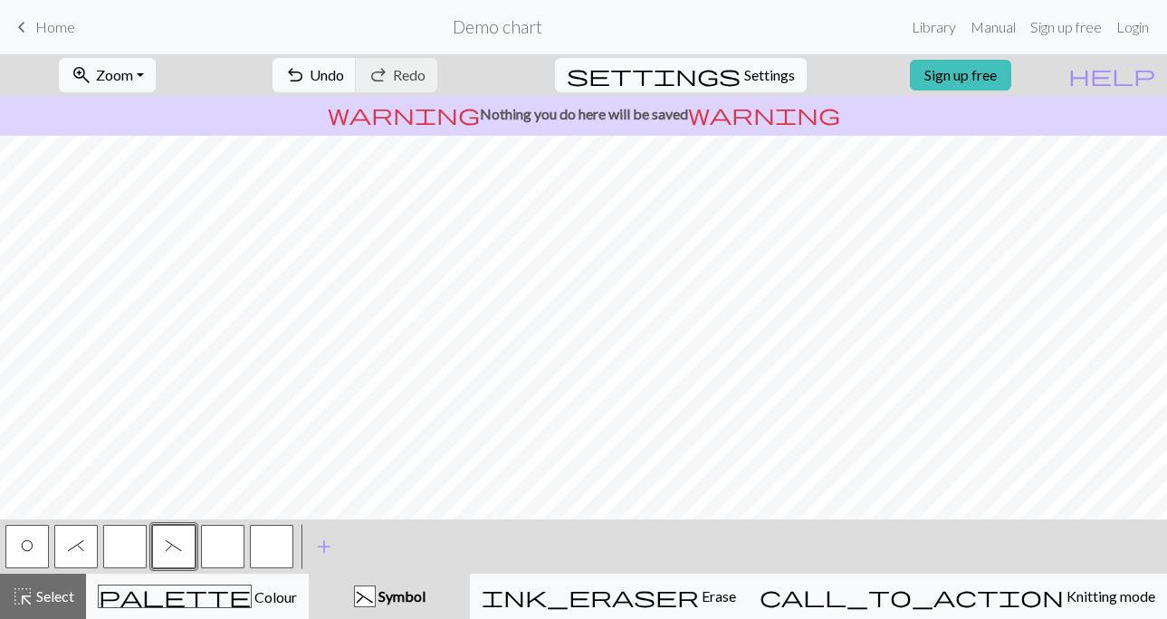
click at [41, 548] on button "O" at bounding box center [26, 546] width 43 height 43
click at [174, 549] on span "(" at bounding box center [174, 546] width 16 height 14
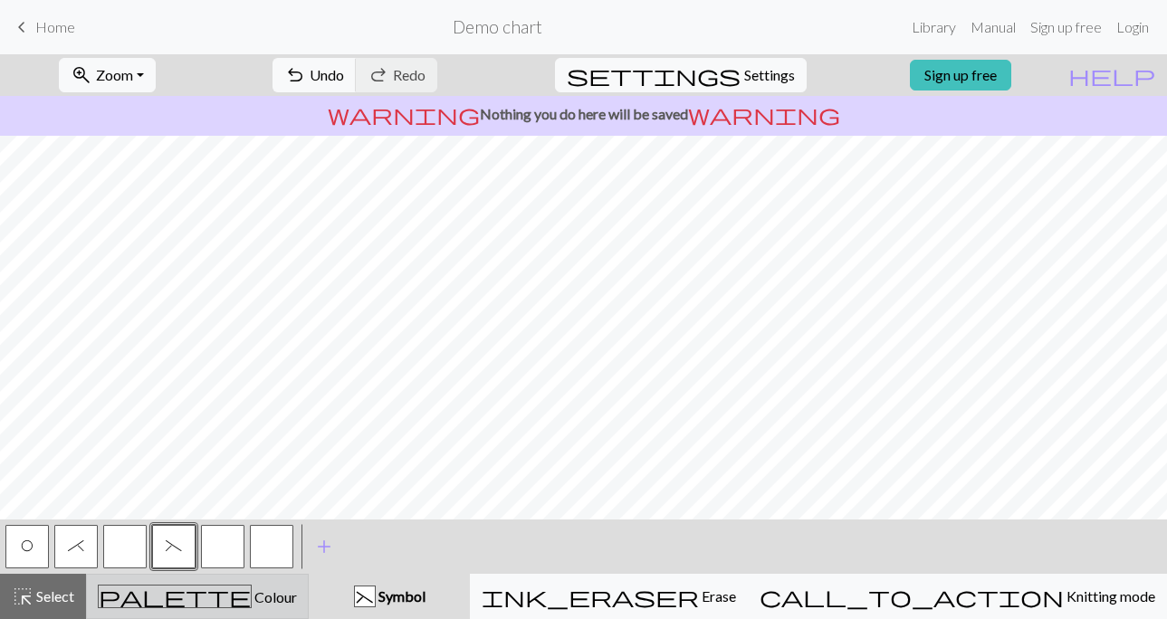
click at [255, 588] on div "palette Colour Colour" at bounding box center [197, 597] width 199 height 24
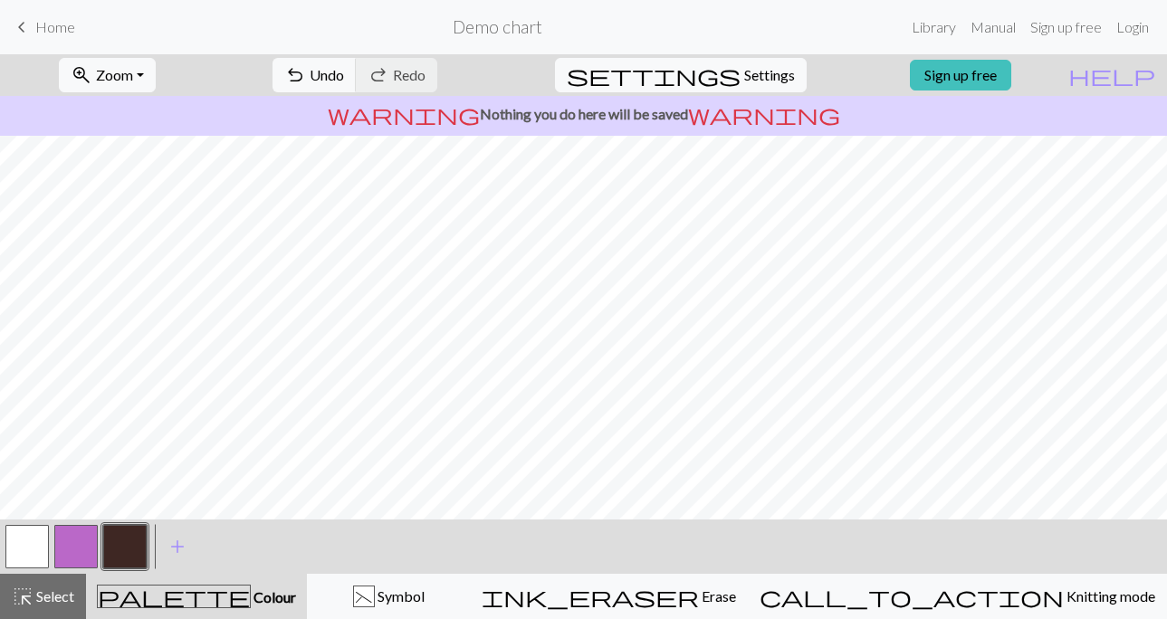
click at [114, 544] on button "button" at bounding box center [124, 546] width 43 height 43
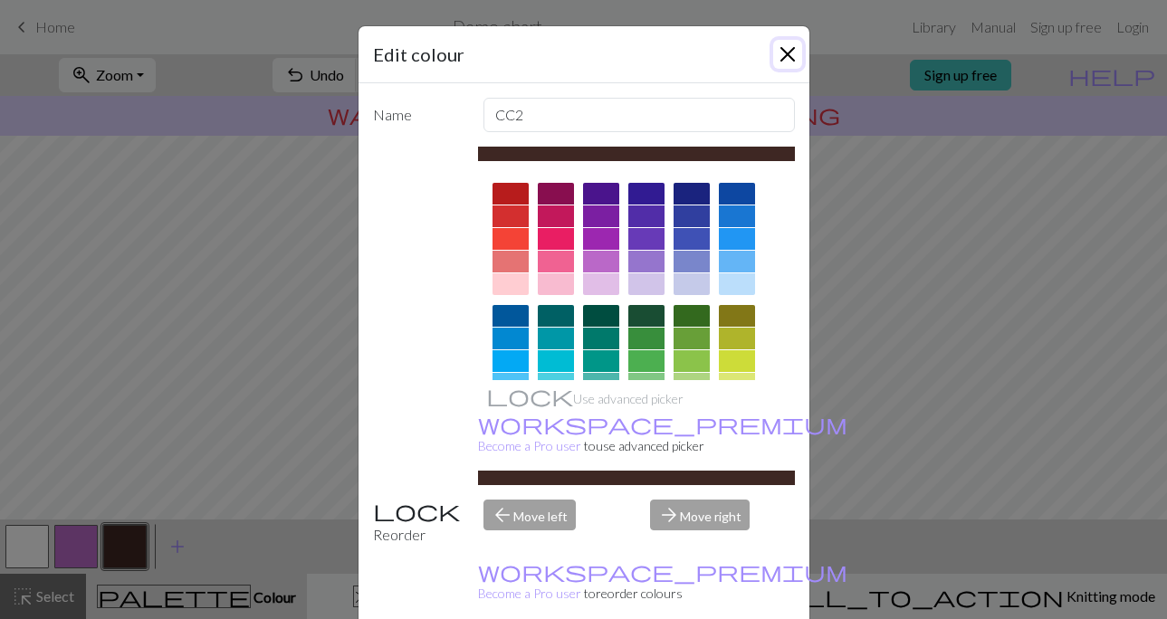
click at [789, 49] on button "Close" at bounding box center [787, 54] width 29 height 29
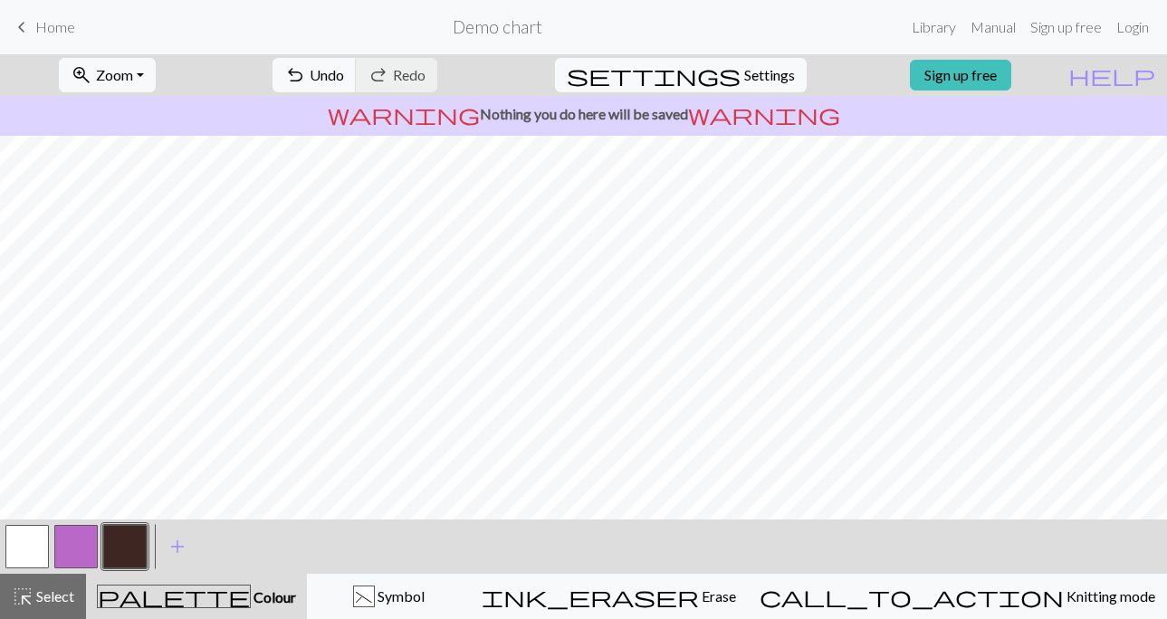
click at [40, 551] on button "button" at bounding box center [26, 546] width 43 height 43
